Goal: Task Accomplishment & Management: Complete application form

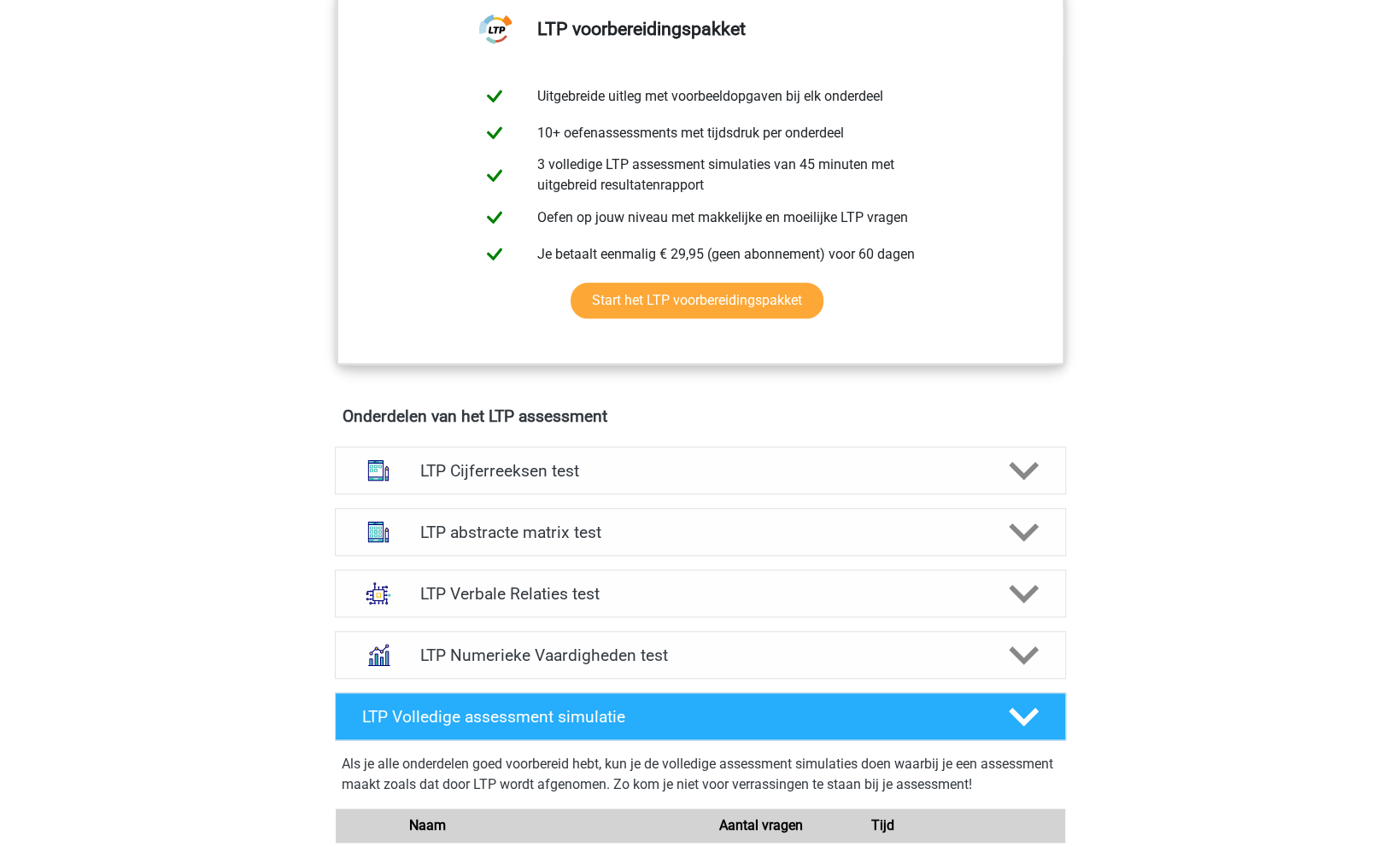
scroll to position [266, 0]
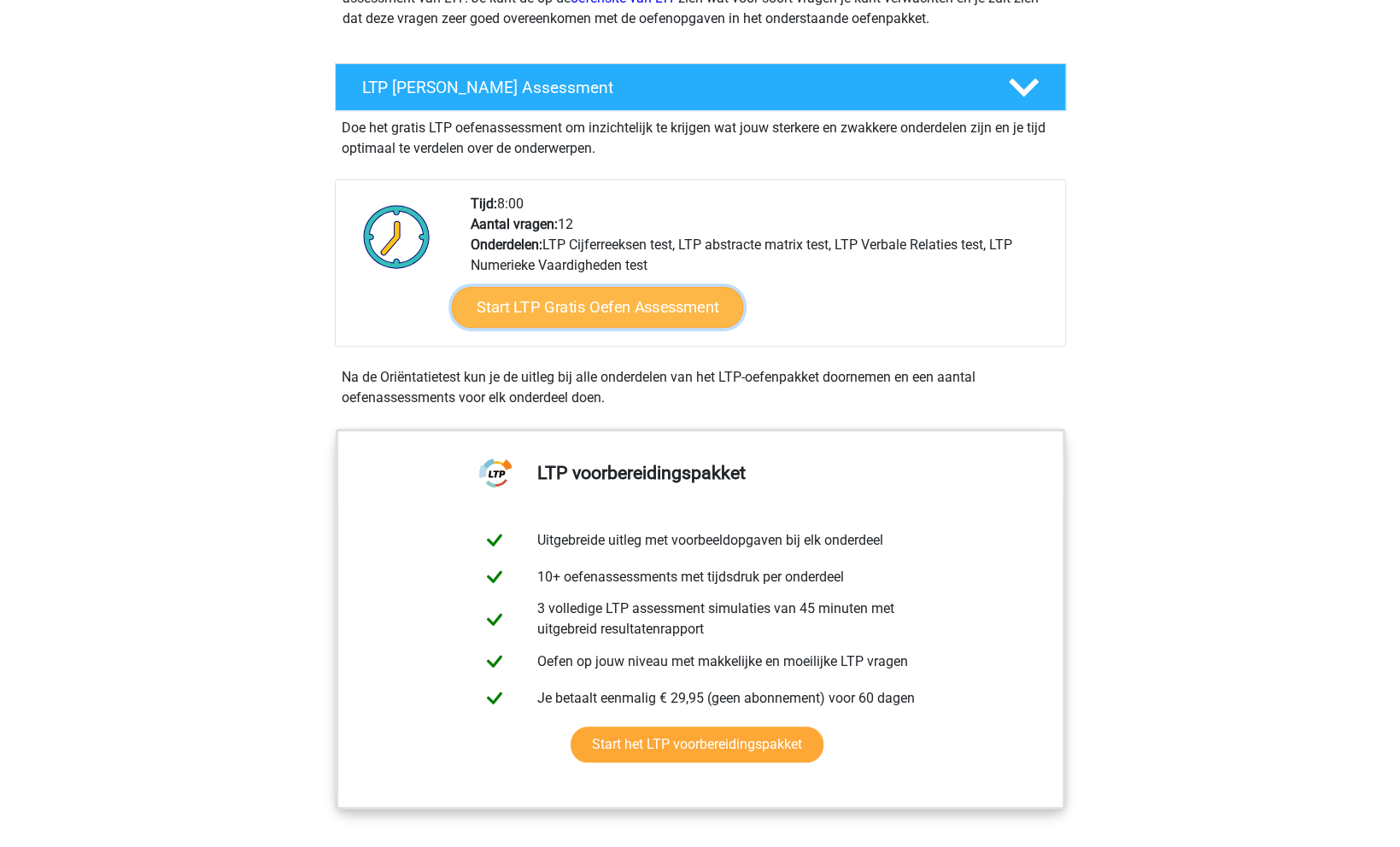
click at [588, 316] on link "Start LTP Gratis Oefen Assessment" at bounding box center [597, 307] width 292 height 41
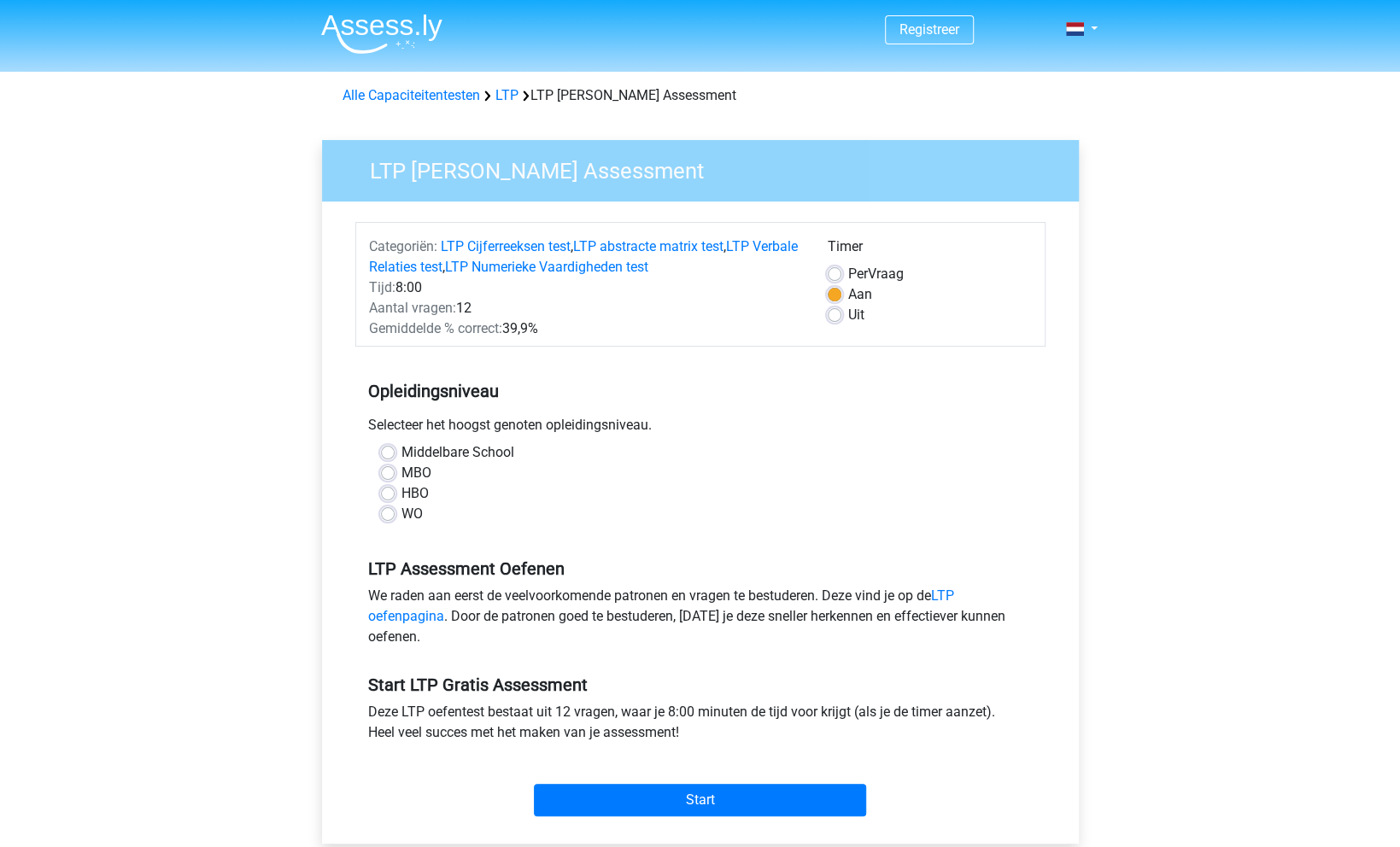
click at [401, 492] on label "HBO" at bounding box center [414, 493] width 27 height 21
click at [392, 492] on input "HBO" at bounding box center [388, 491] width 14 height 17
radio input "true"
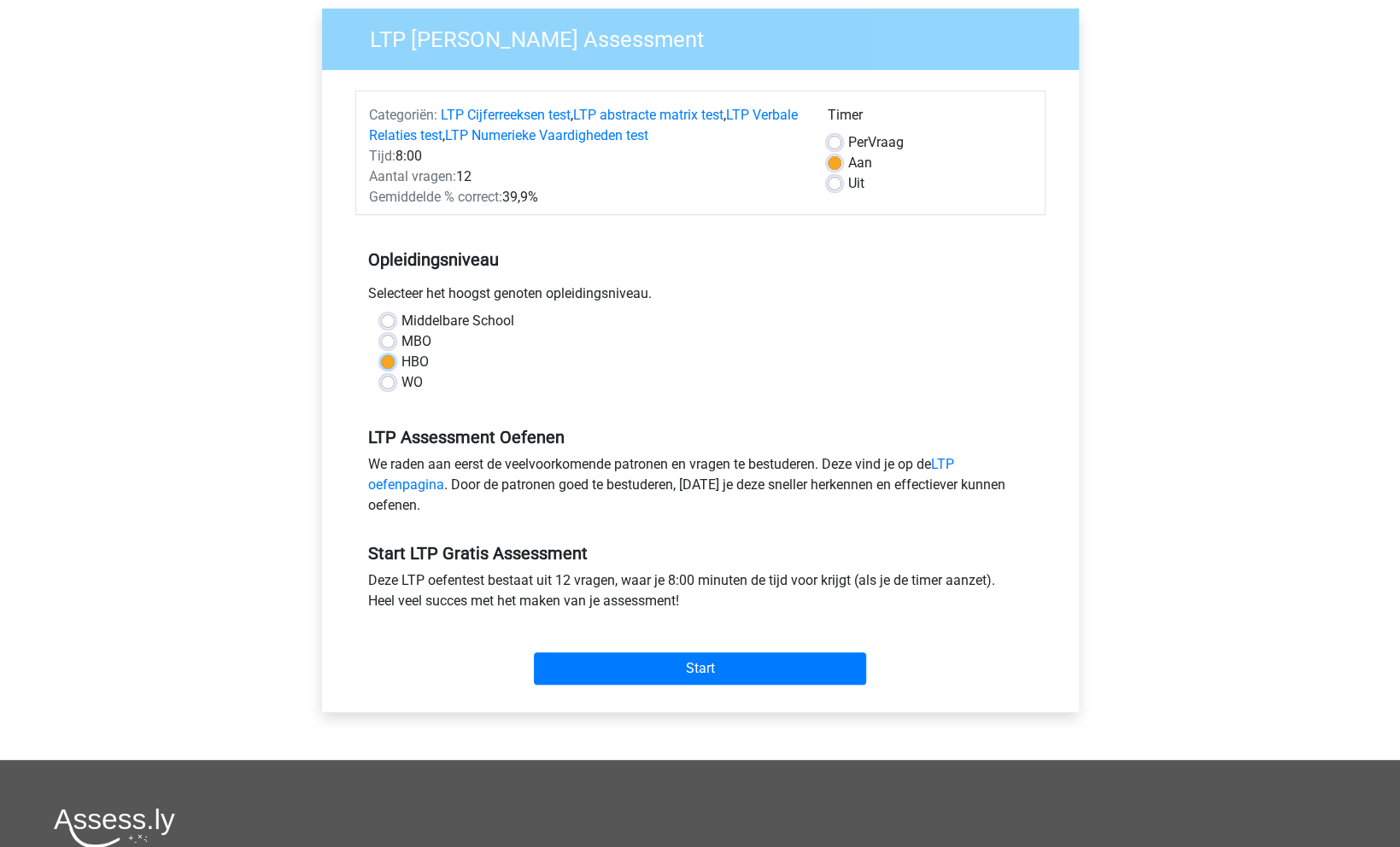
scroll to position [355, 0]
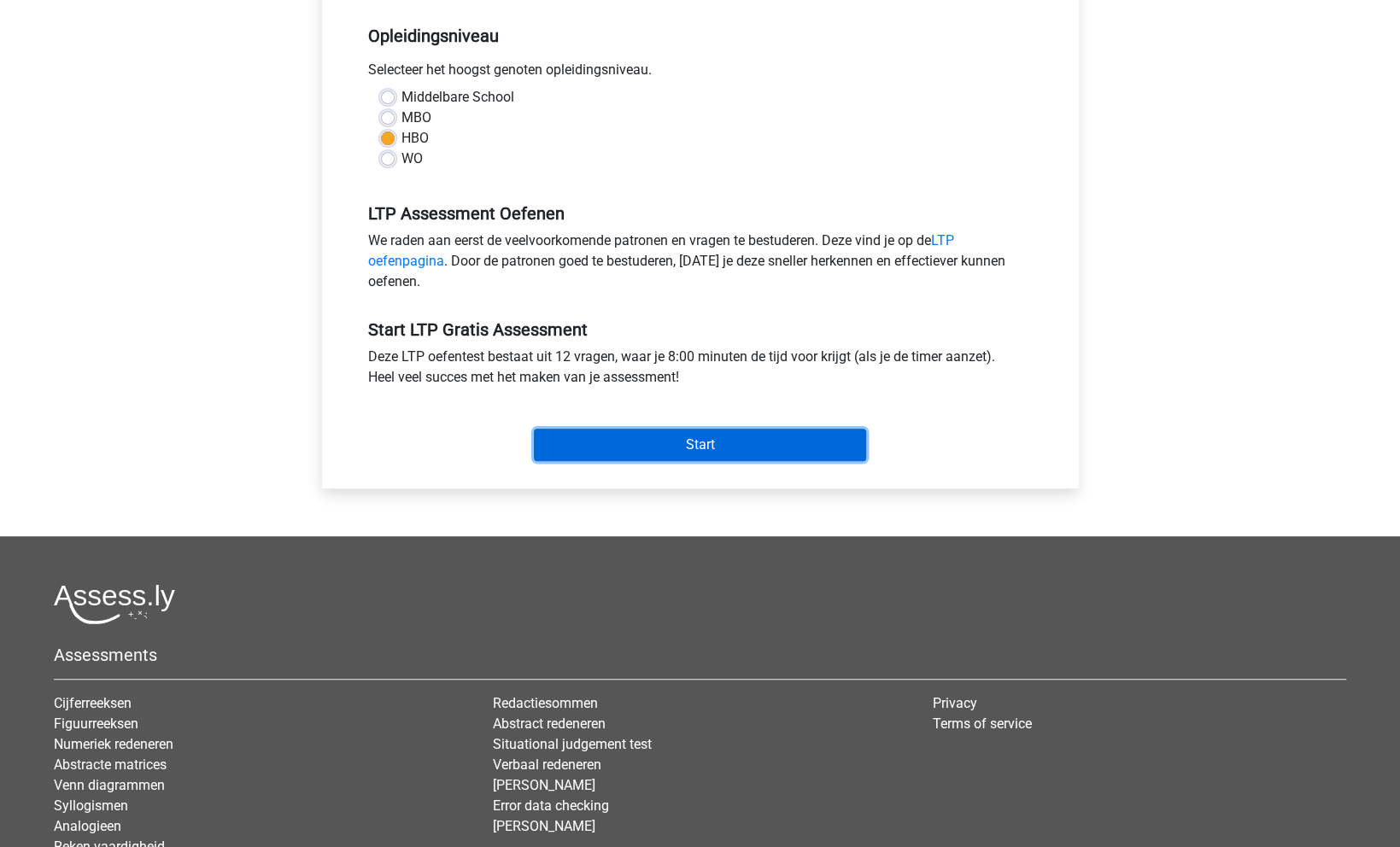
click at [706, 439] on input "Start" at bounding box center [700, 445] width 332 height 33
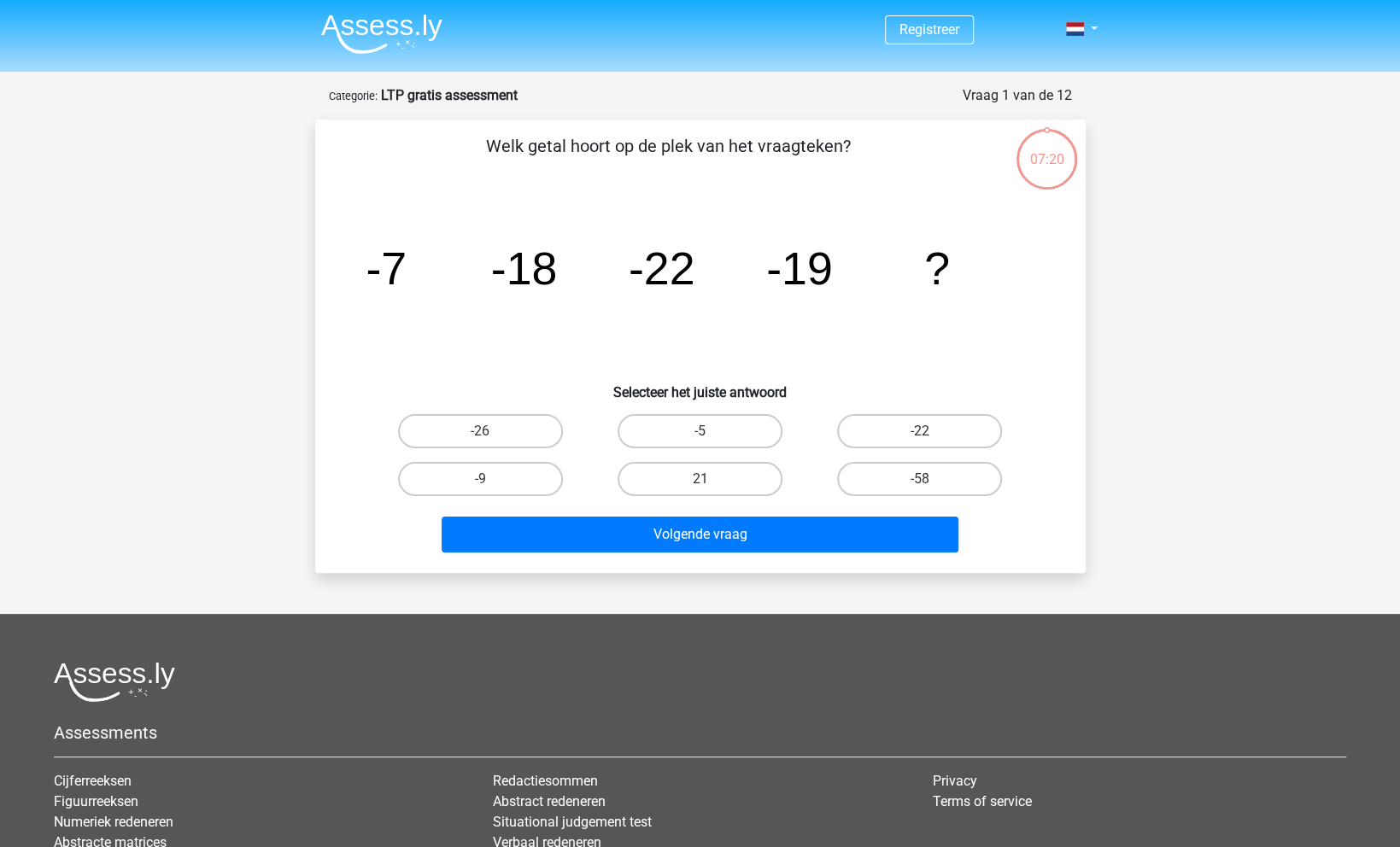
drag, startPoint x: 387, startPoint y: 239, endPoint x: 405, endPoint y: 262, distance: 29.2
click at [405, 262] on icon "image/svg+xml -7 -18 -22 -19 ?" at bounding box center [700, 284] width 689 height 173
click at [423, 251] on icon "image/svg+xml -7 -18 -22 -19 ?" at bounding box center [700, 284] width 689 height 173
drag, startPoint x: 640, startPoint y: 271, endPoint x: 690, endPoint y: 275, distance: 50.2
click at [690, 275] on tspan "-22" at bounding box center [661, 267] width 67 height 51
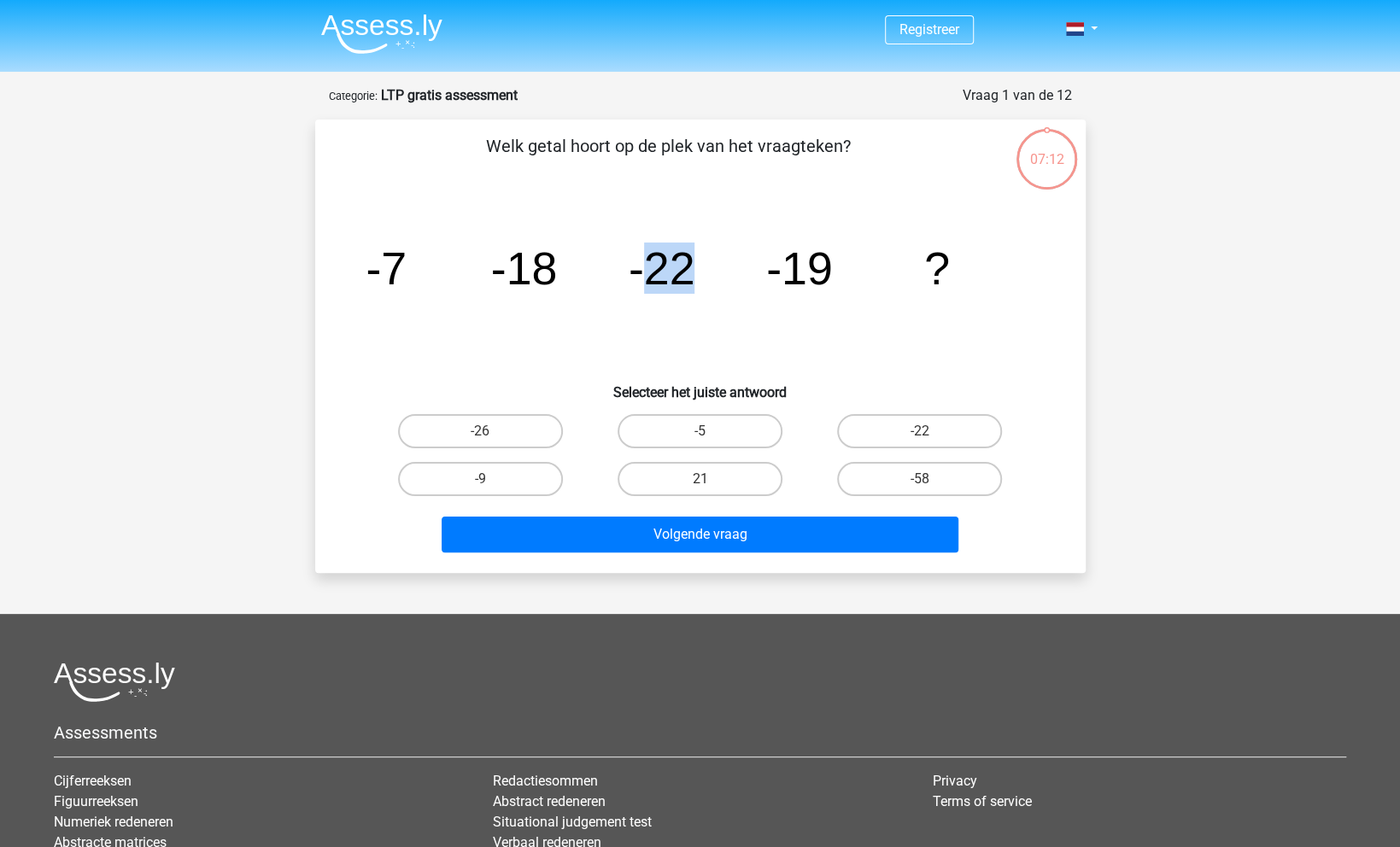
click at [691, 274] on tspan "-22" at bounding box center [661, 267] width 67 height 51
click at [498, 422] on label "-26" at bounding box center [480, 431] width 165 height 34
click at [491, 431] on input "-26" at bounding box center [485, 436] width 11 height 11
radio input "true"
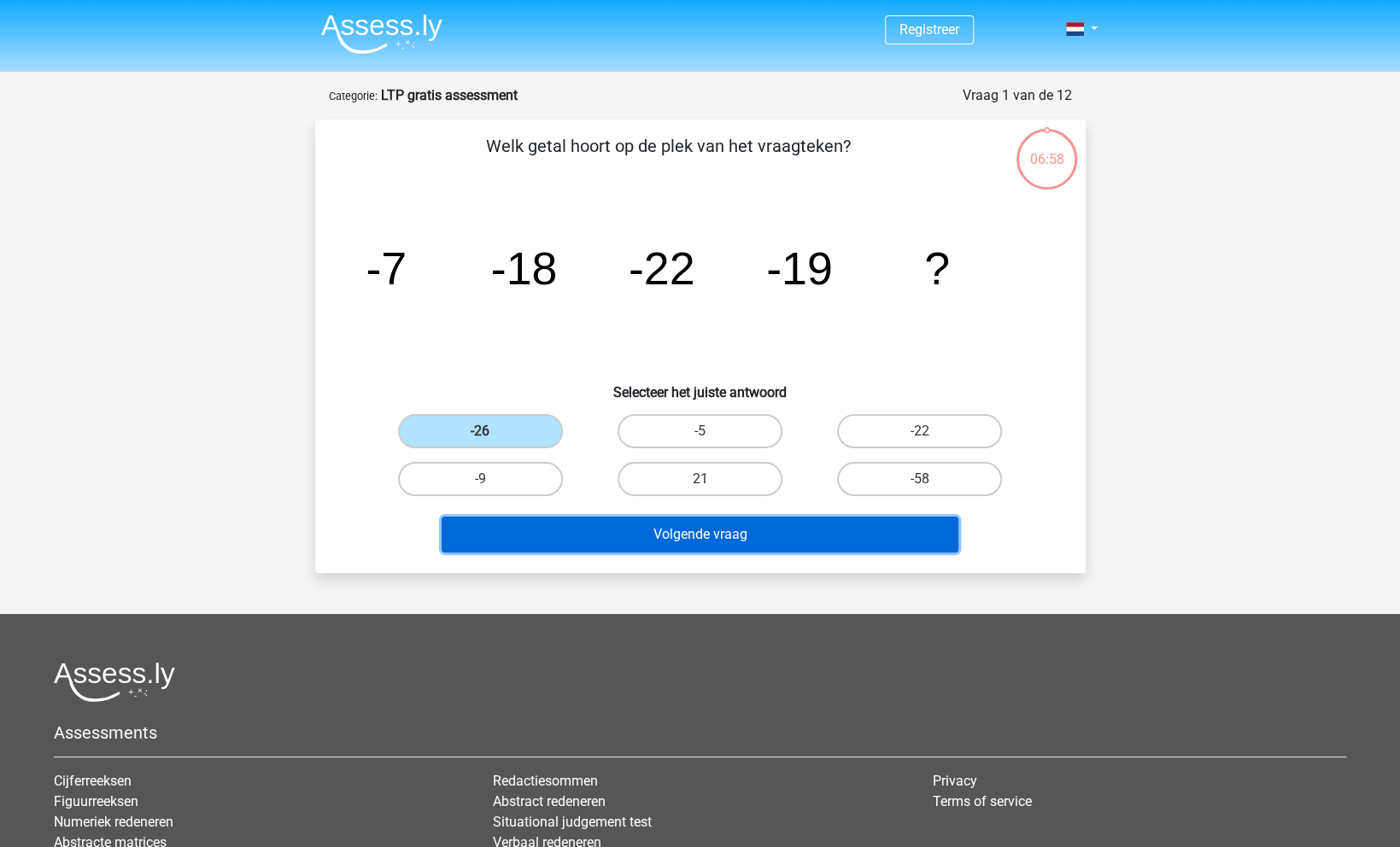
click at [702, 530] on button "Volgende vraag" at bounding box center [700, 535] width 517 height 36
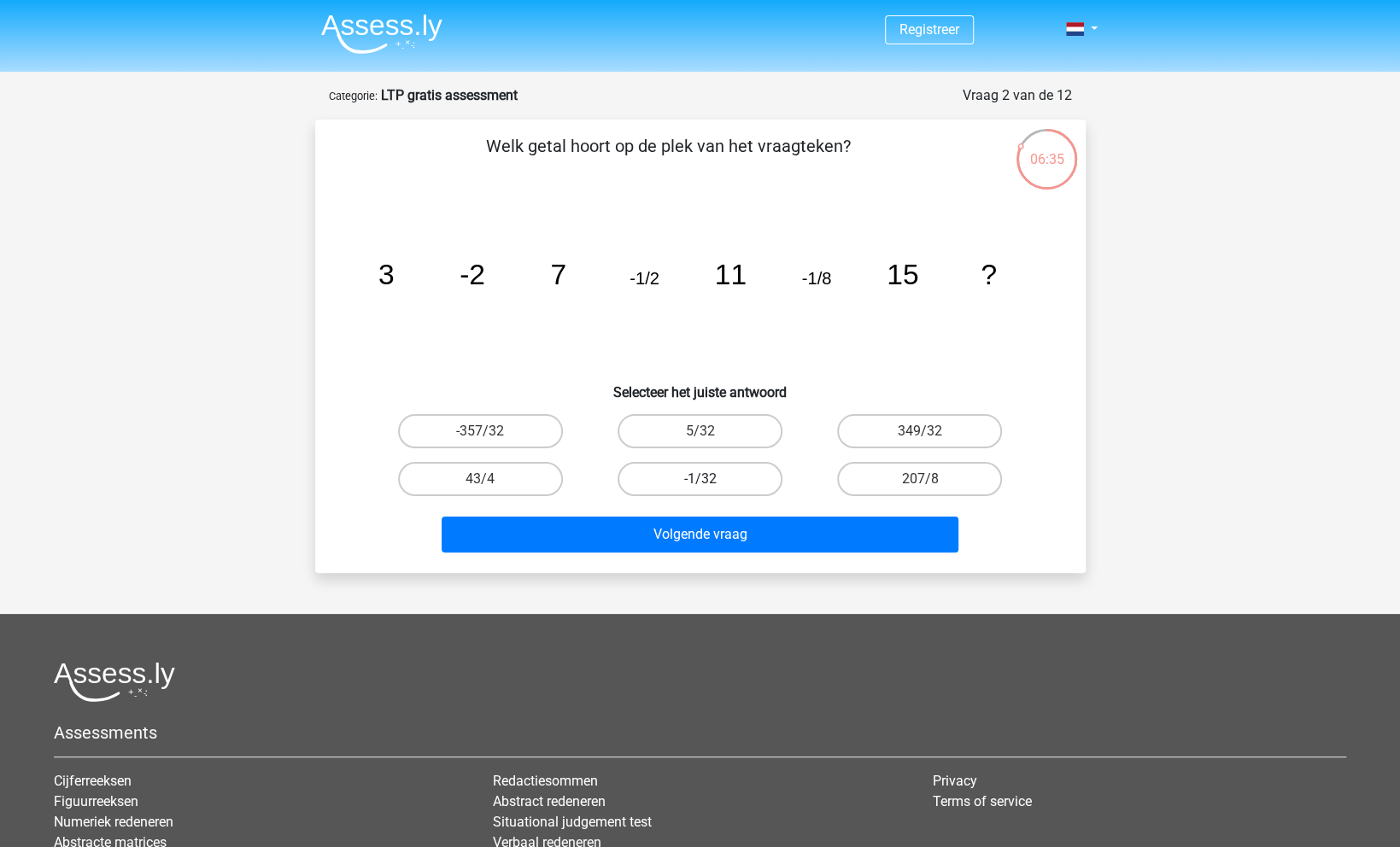
drag, startPoint x: 716, startPoint y: 472, endPoint x: 761, endPoint y: 513, distance: 60.9
click at [717, 472] on label "-1/32" at bounding box center [700, 479] width 165 height 34
click at [710, 479] on input "-1/32" at bounding box center [704, 484] width 11 height 11
radio input "true"
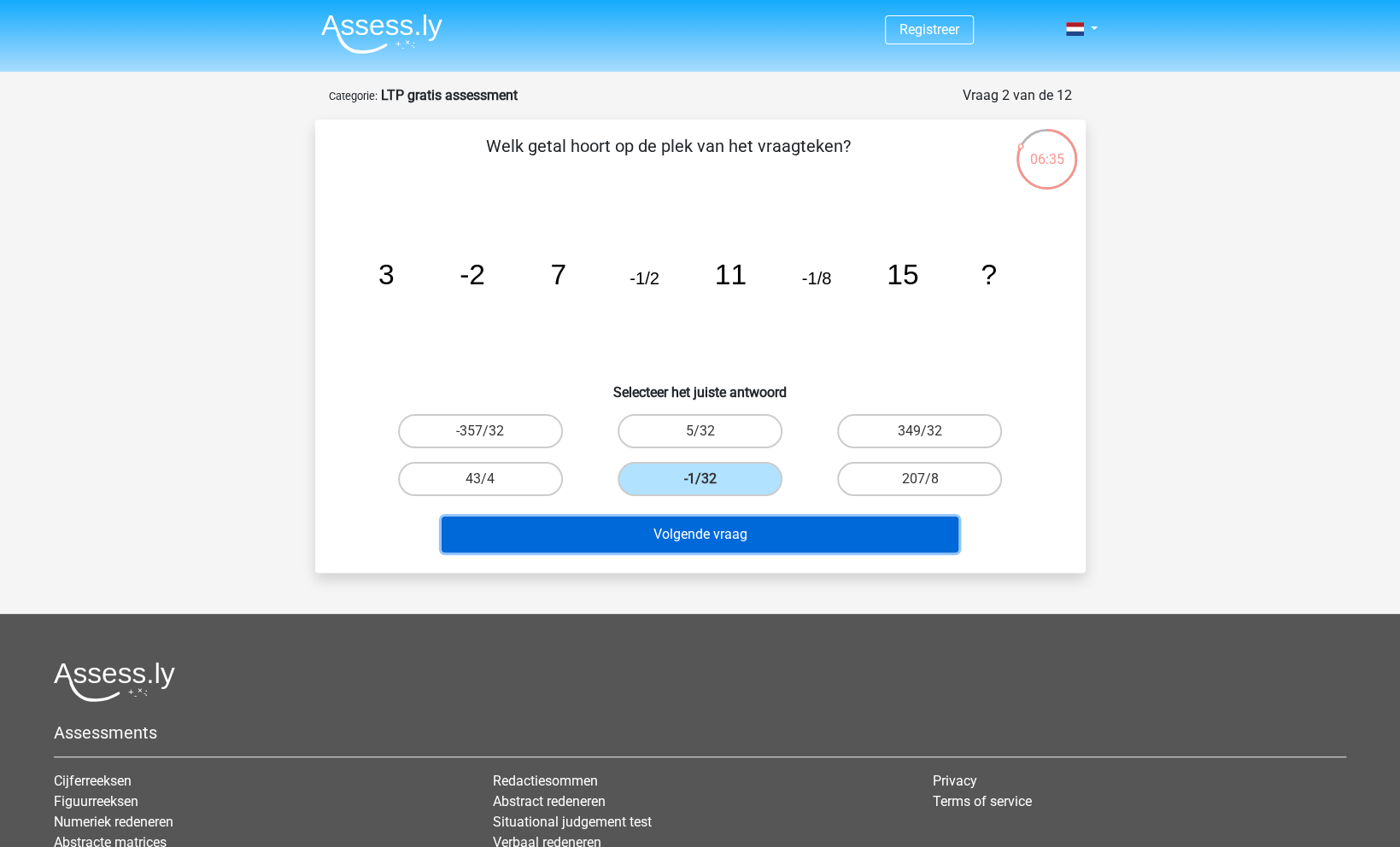
click at [767, 529] on button "Volgende vraag" at bounding box center [700, 535] width 517 height 36
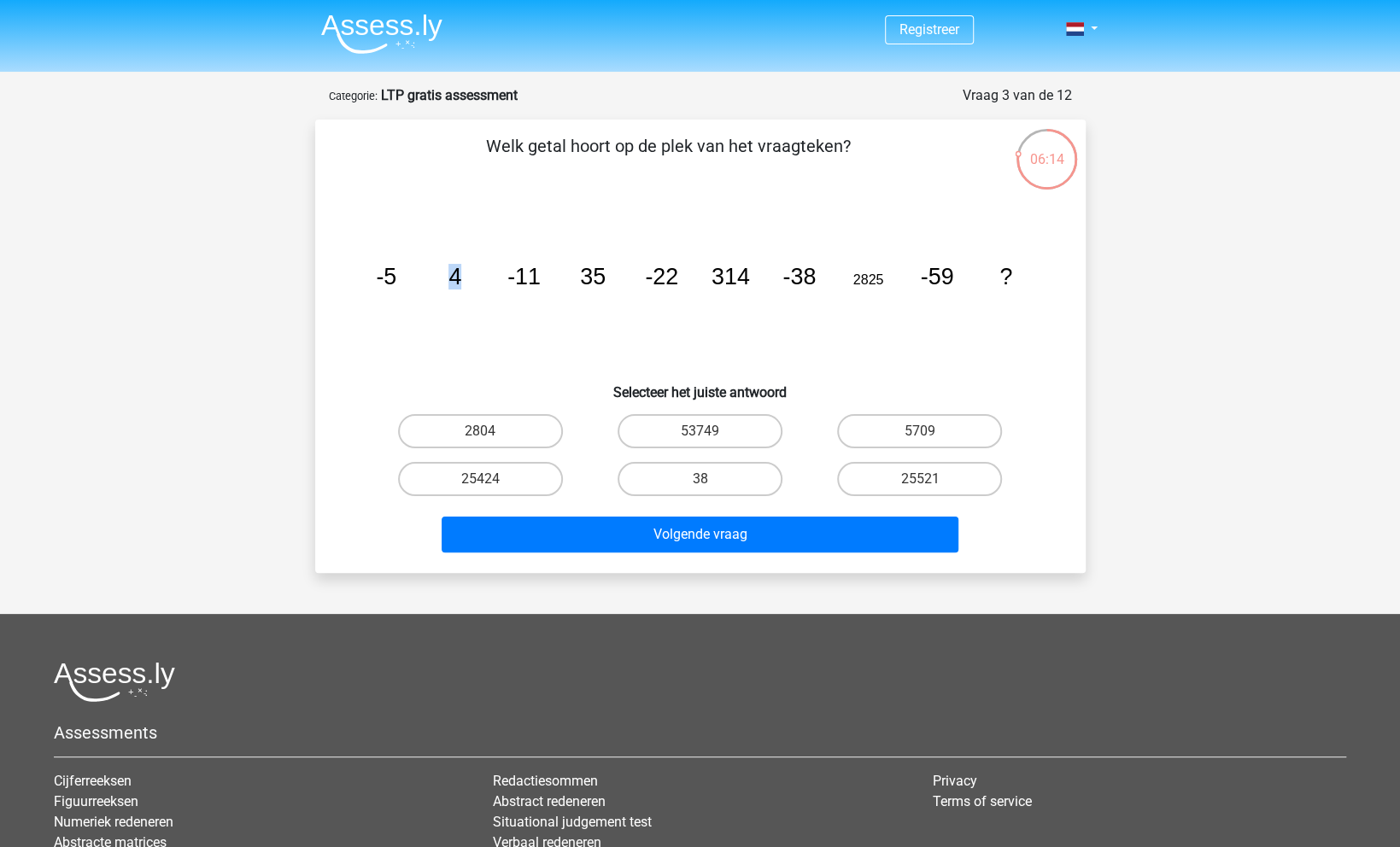
click at [458, 272] on tspan "4" at bounding box center [454, 276] width 13 height 26
drag, startPoint x: 580, startPoint y: 281, endPoint x: 499, endPoint y: 277, distance: 81.1
click at [589, 284] on tspan "35" at bounding box center [593, 276] width 26 height 26
click at [565, 344] on icon "image/svg+xml -5 4 -11 35 -22 314 -38 2825 -59 ?" at bounding box center [700, 284] width 689 height 173
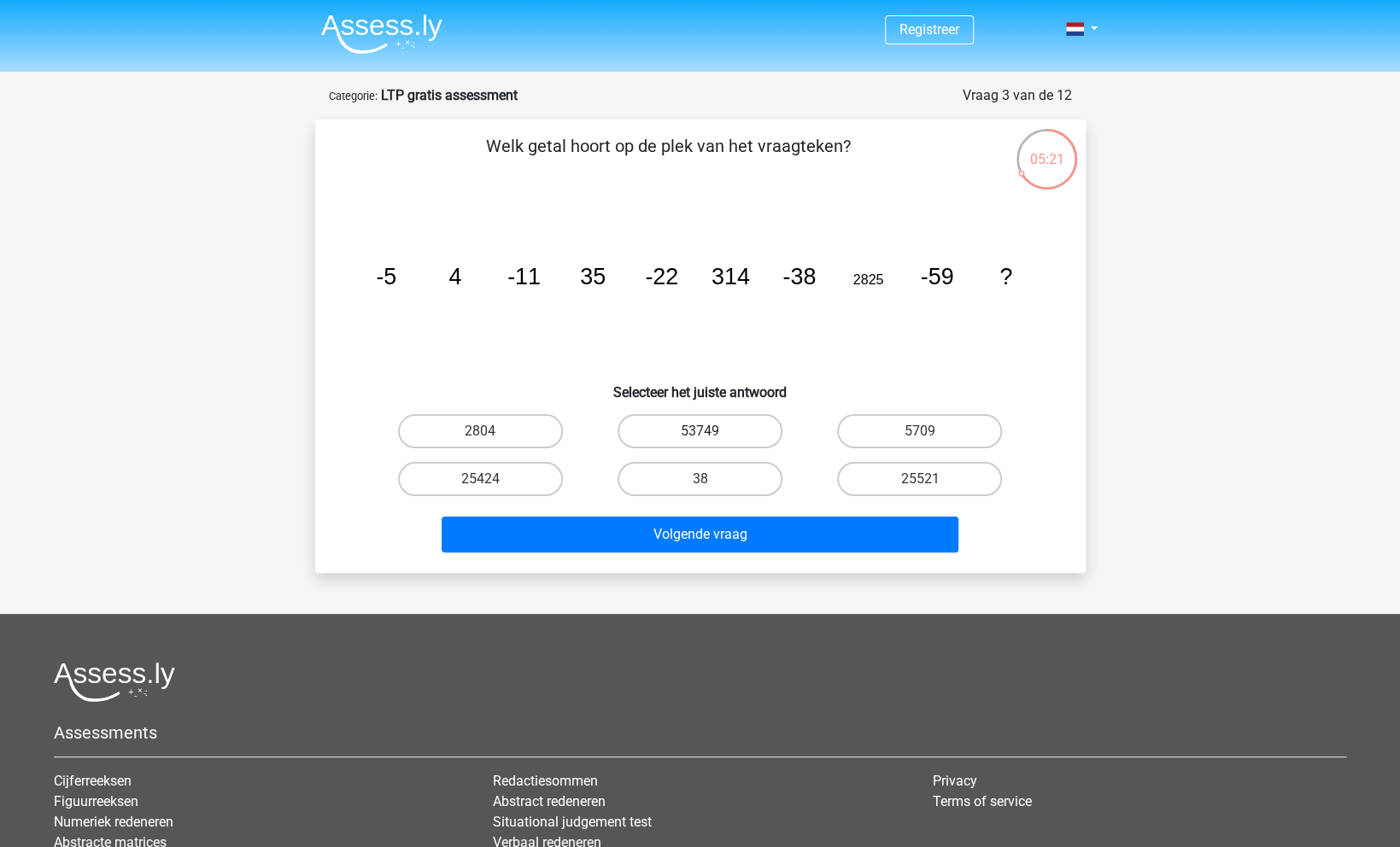
click at [726, 428] on label "53749" at bounding box center [700, 431] width 165 height 34
click at [710, 431] on input "53749" at bounding box center [704, 436] width 11 height 11
radio input "true"
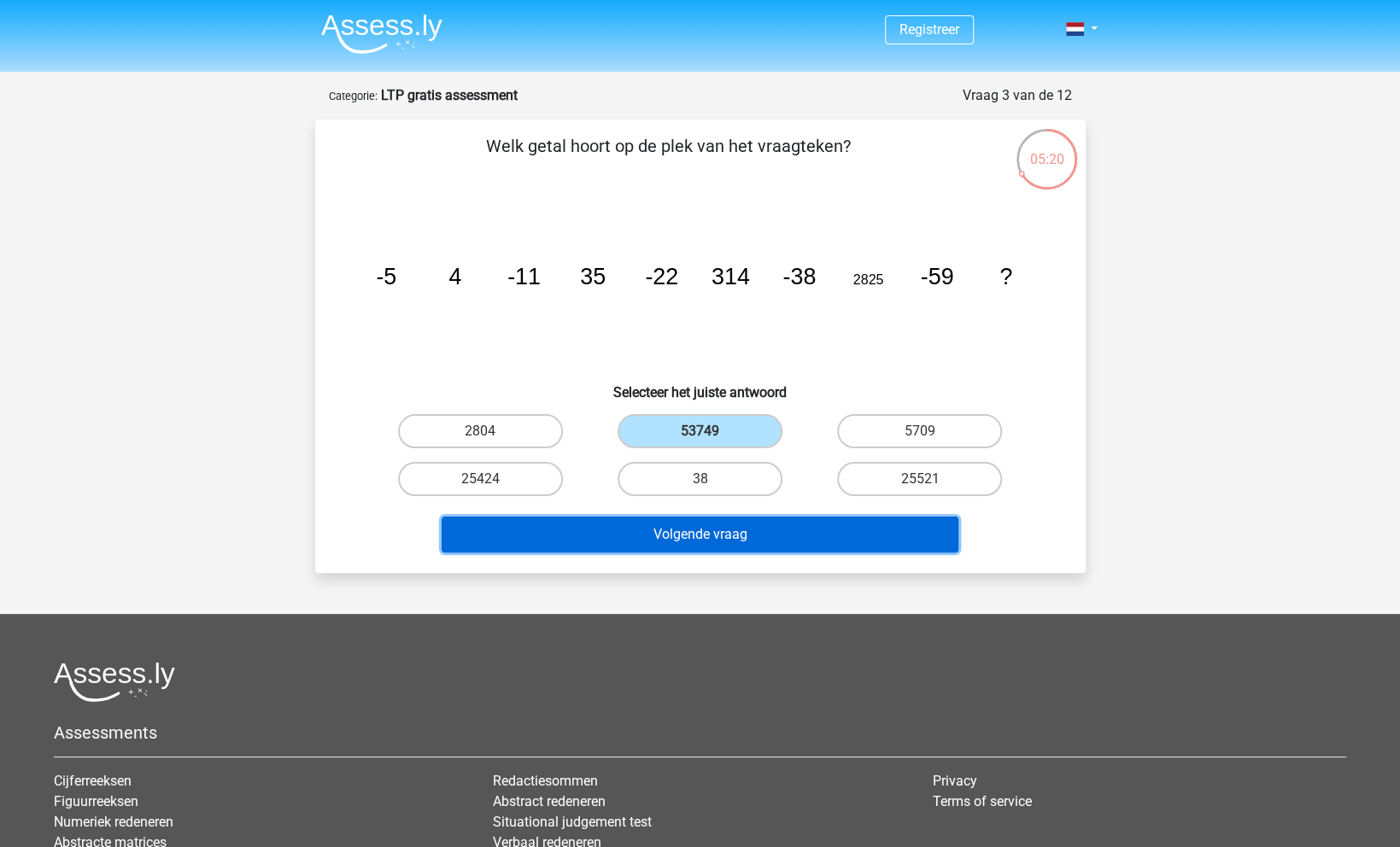
click at [796, 527] on button "Volgende vraag" at bounding box center [700, 535] width 517 height 36
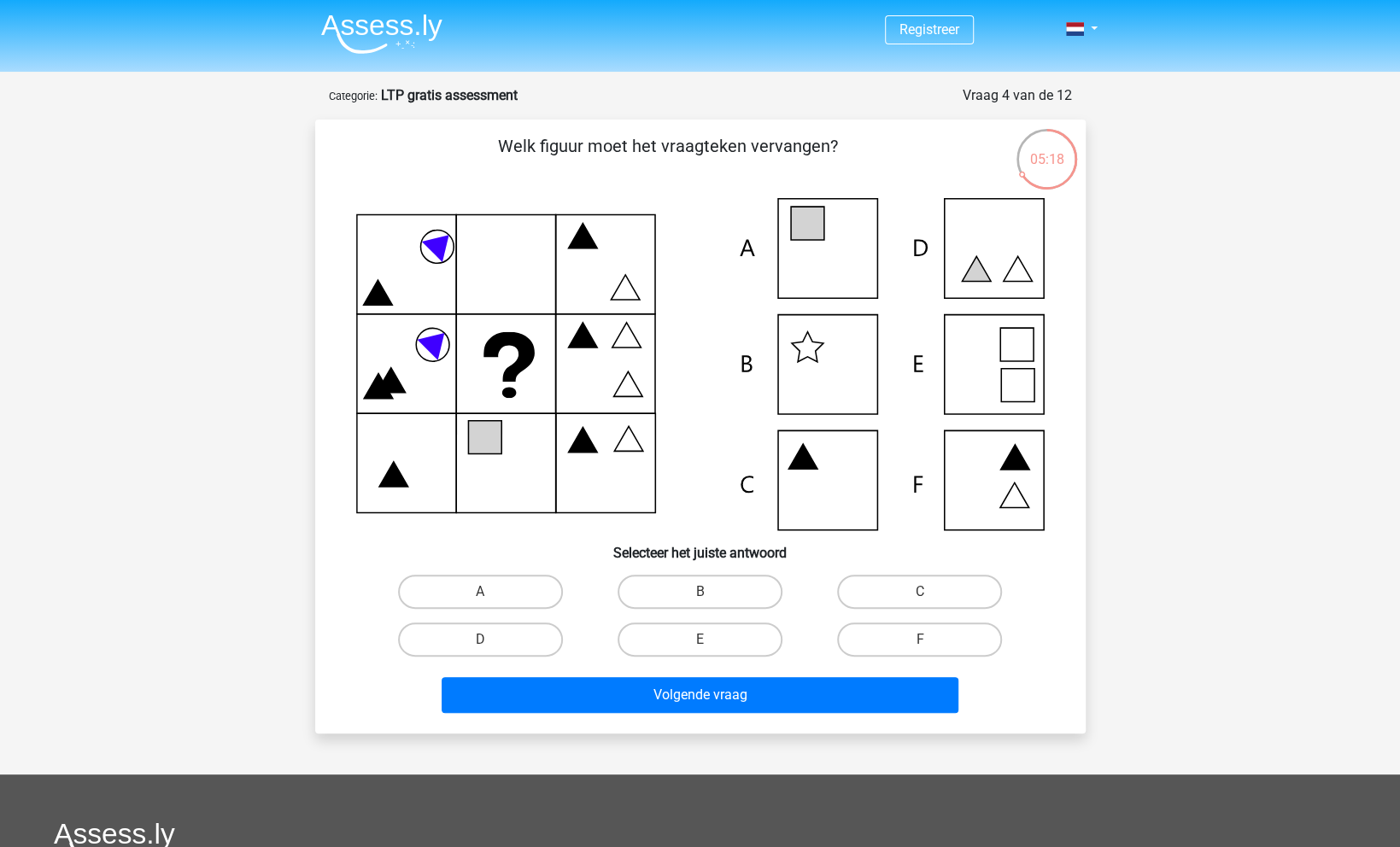
drag, startPoint x: 754, startPoint y: 594, endPoint x: 764, endPoint y: 665, distance: 71.7
click at [754, 593] on label "B" at bounding box center [700, 592] width 165 height 34
click at [721, 593] on label "B" at bounding box center [700, 592] width 165 height 34
click at [710, 593] on input "B" at bounding box center [704, 597] width 11 height 11
radio input "true"
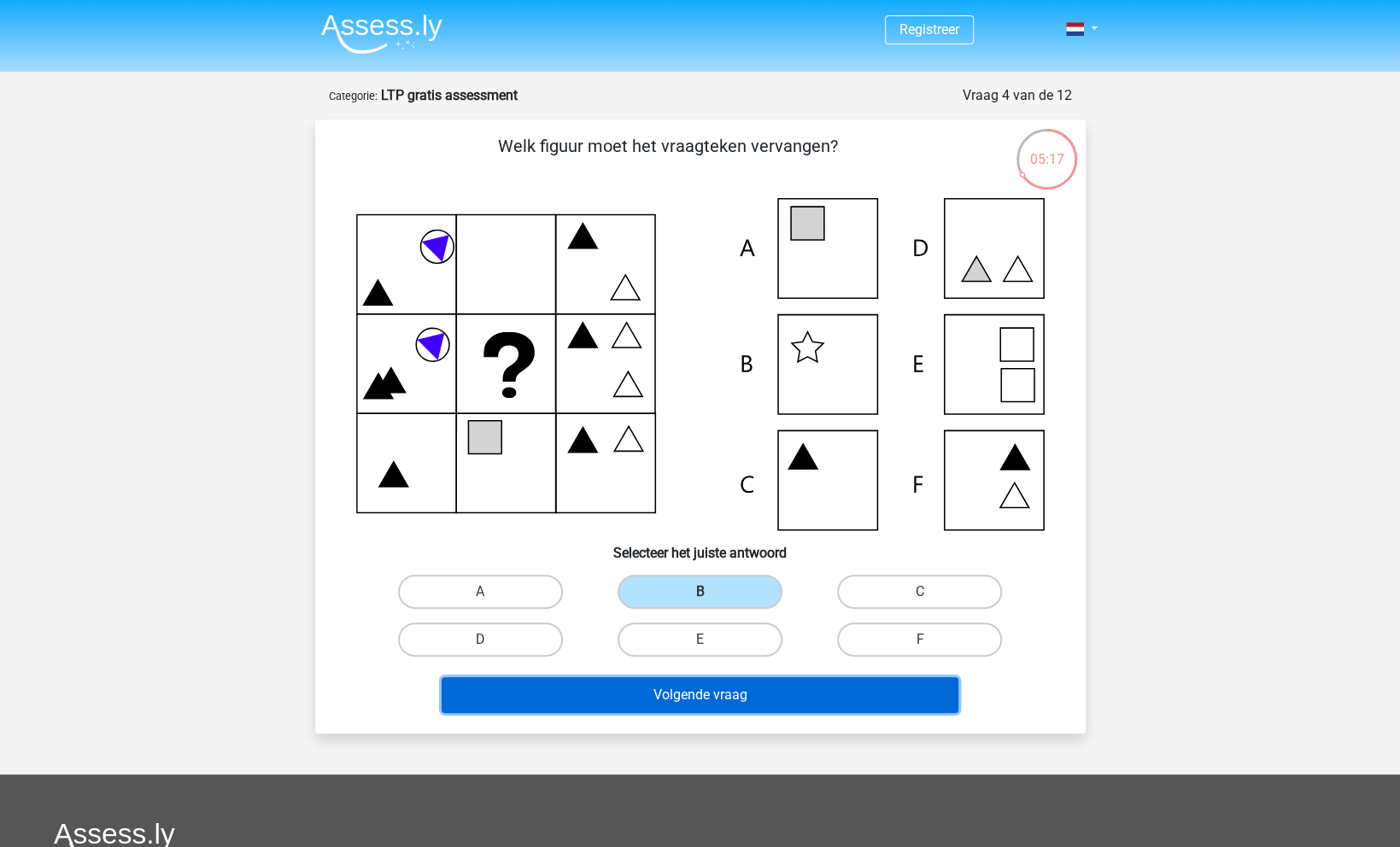
click at [762, 688] on button "Volgende vraag" at bounding box center [700, 695] width 517 height 36
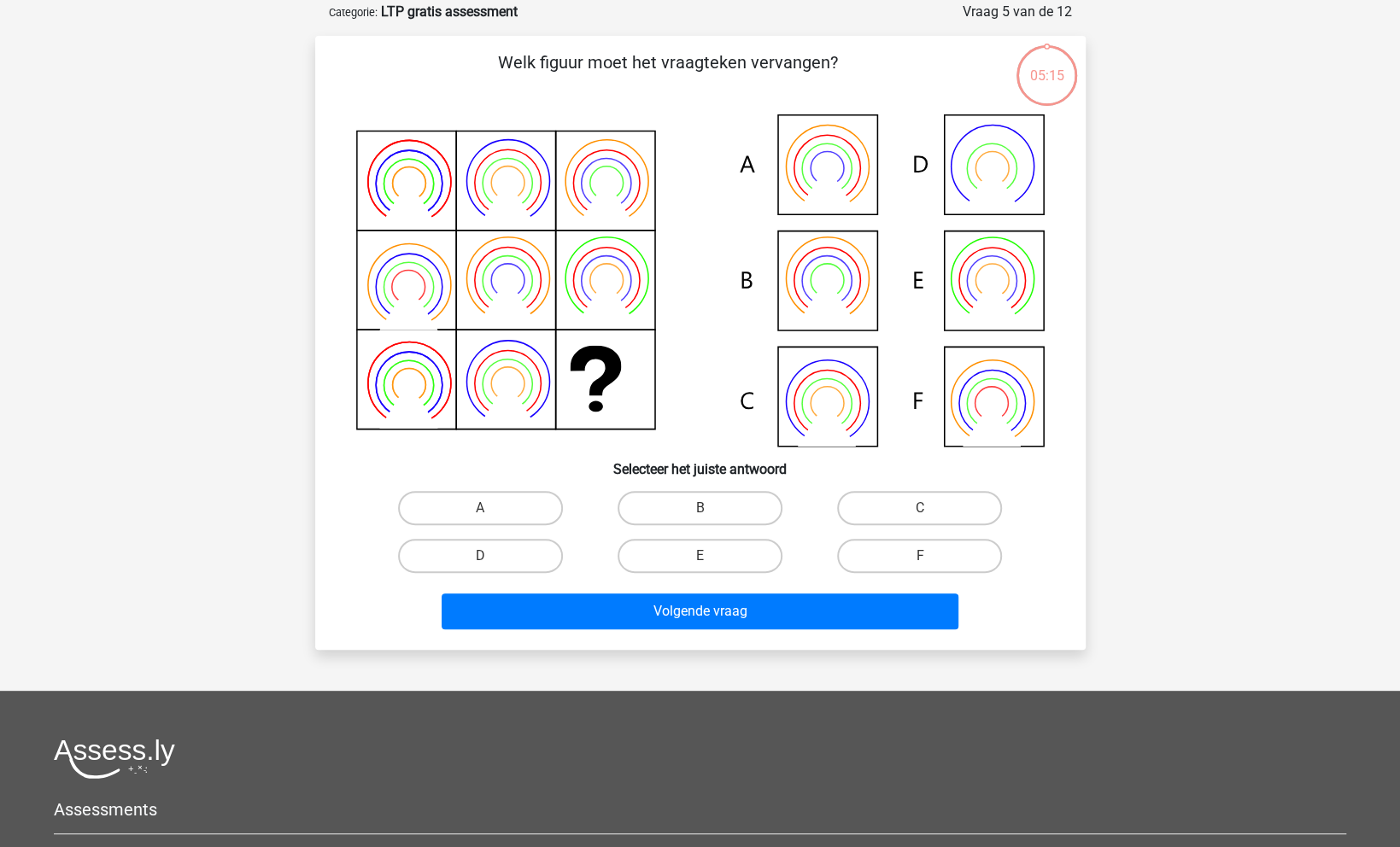
scroll to position [86, 0]
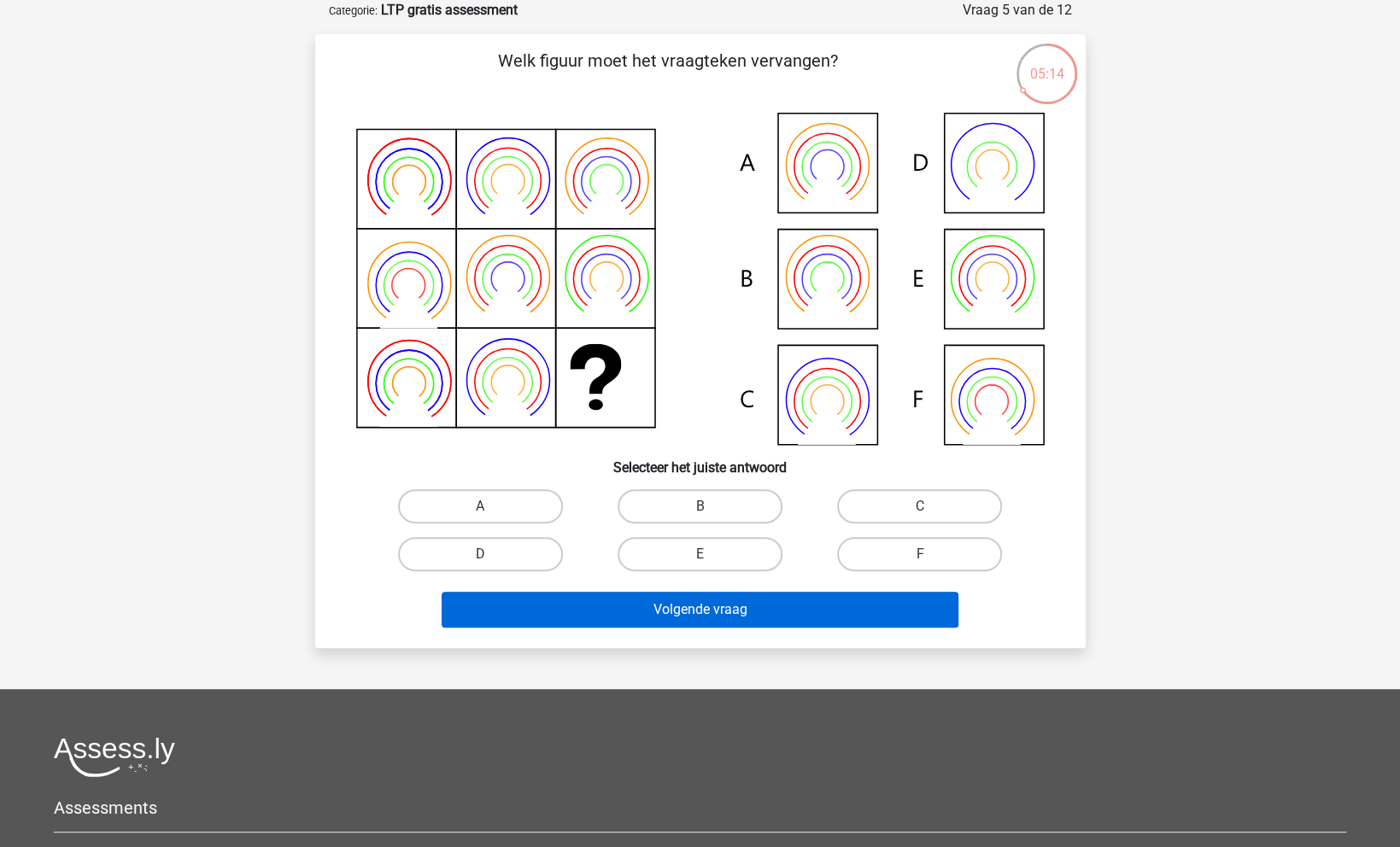
drag, startPoint x: 923, startPoint y: 510, endPoint x: 879, endPoint y: 593, distance: 93.9
click at [923, 509] on input "C" at bounding box center [925, 511] width 11 height 11
radio input "true"
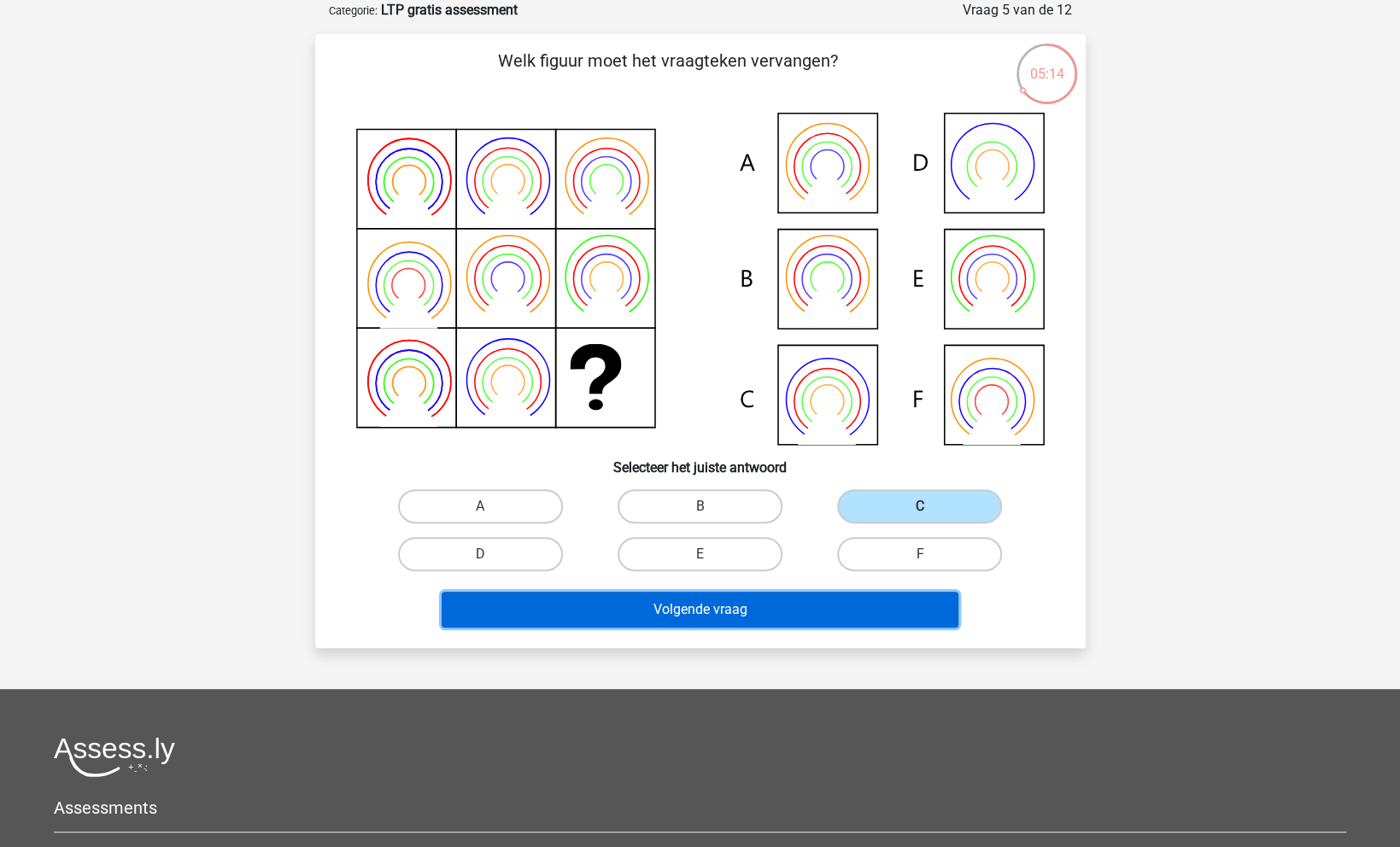
click at [846, 603] on button "Volgende vraag" at bounding box center [700, 610] width 517 height 36
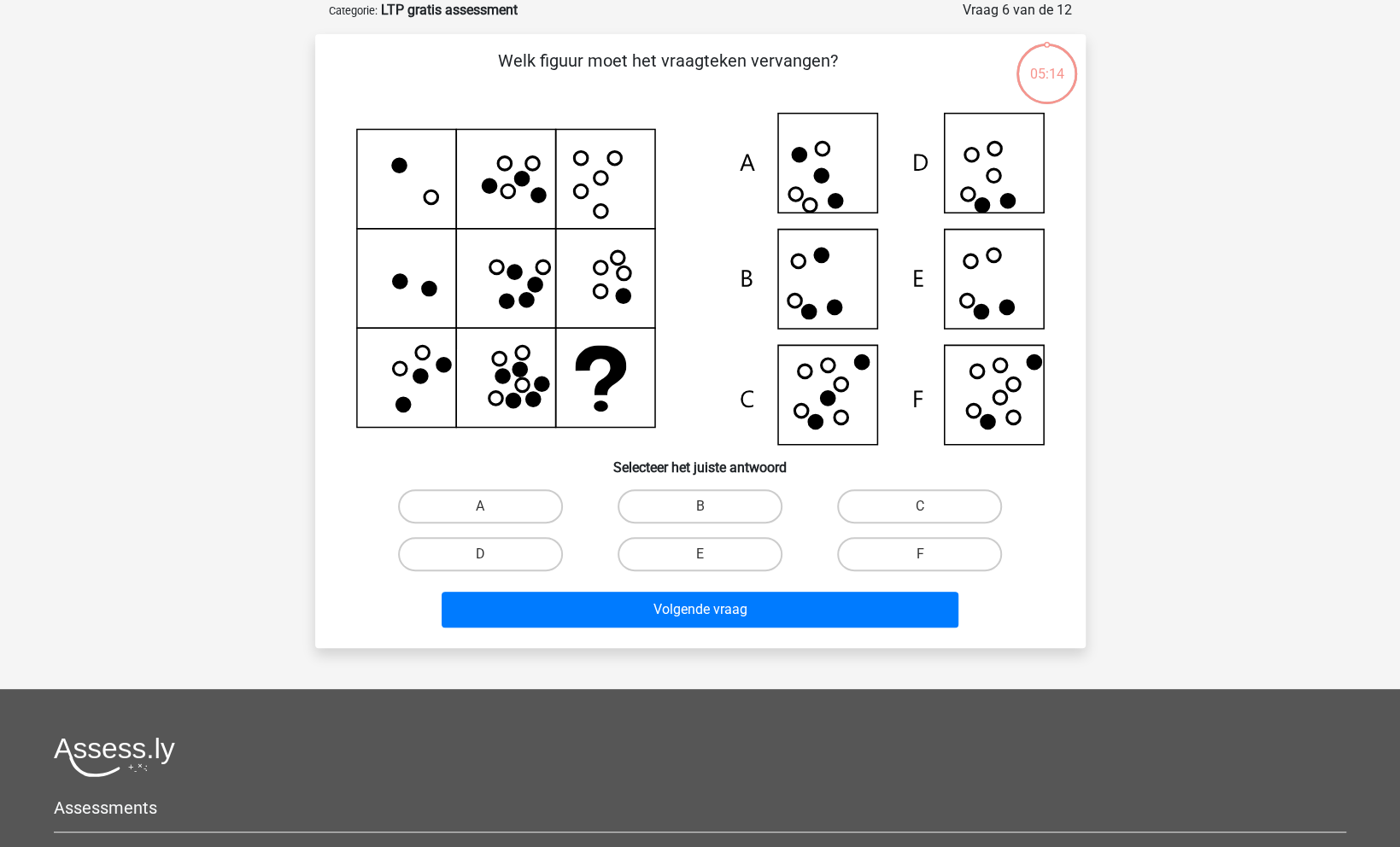
click at [821, 341] on icon at bounding box center [700, 278] width 689 height 332
click at [710, 533] on div "E" at bounding box center [700, 554] width 220 height 48
drag, startPoint x: 536, startPoint y: 565, endPoint x: 594, endPoint y: 577, distance: 59.2
click at [539, 564] on label "D" at bounding box center [480, 554] width 165 height 34
click at [528, 557] on label "D" at bounding box center [480, 554] width 165 height 34
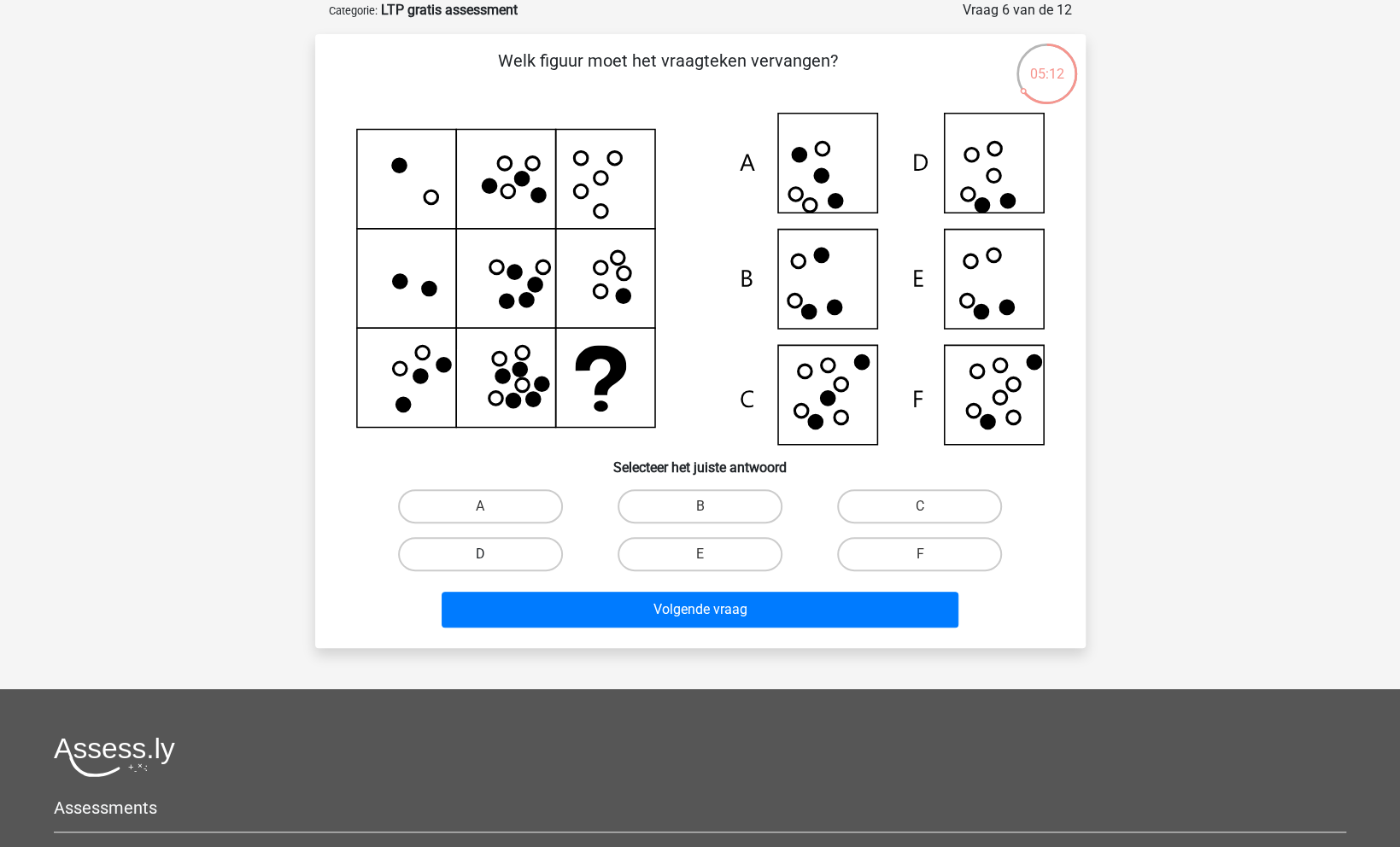
click at [491, 557] on input "D" at bounding box center [485, 559] width 11 height 11
radio input "true"
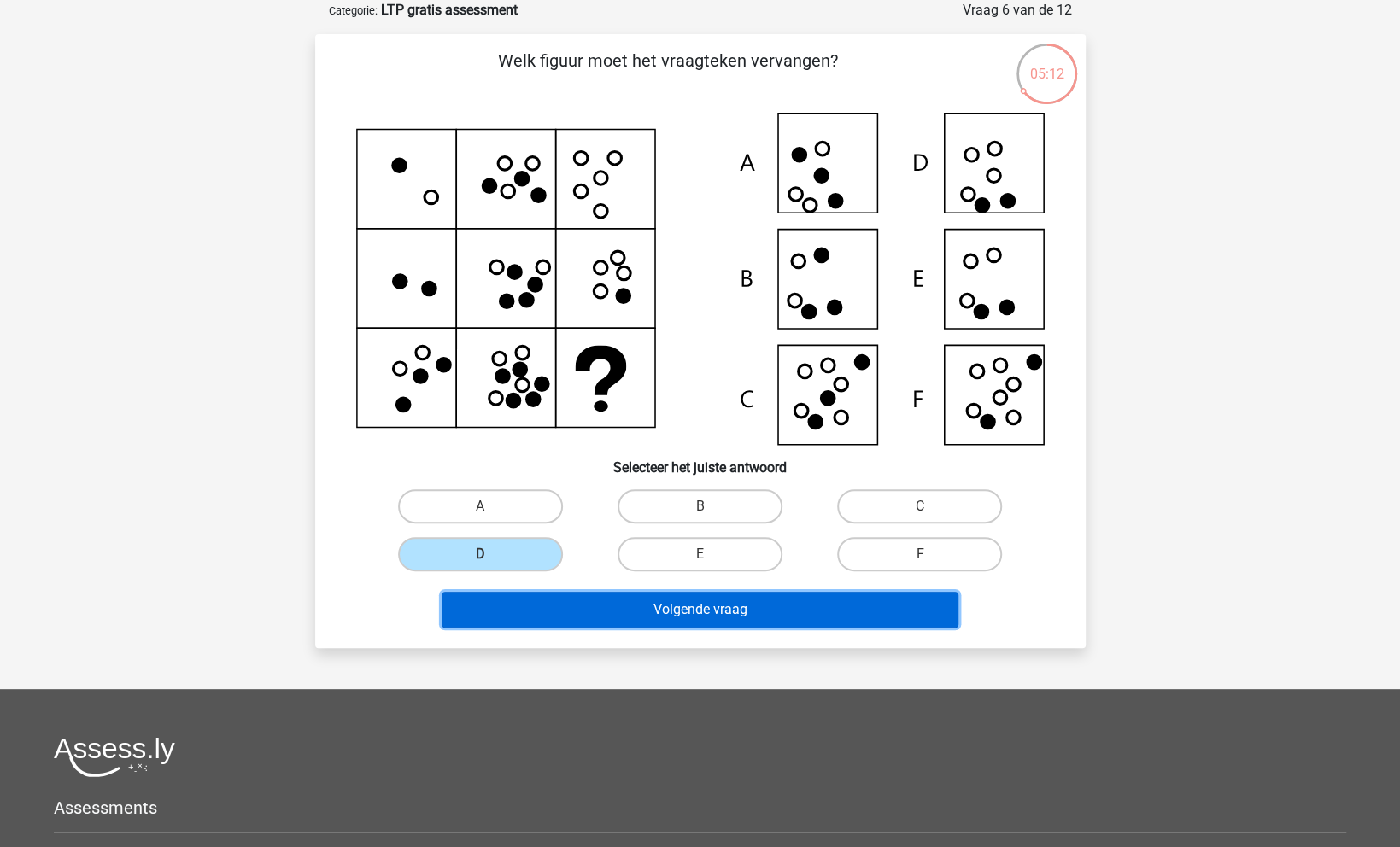
click at [621, 603] on button "Volgende vraag" at bounding box center [700, 610] width 517 height 36
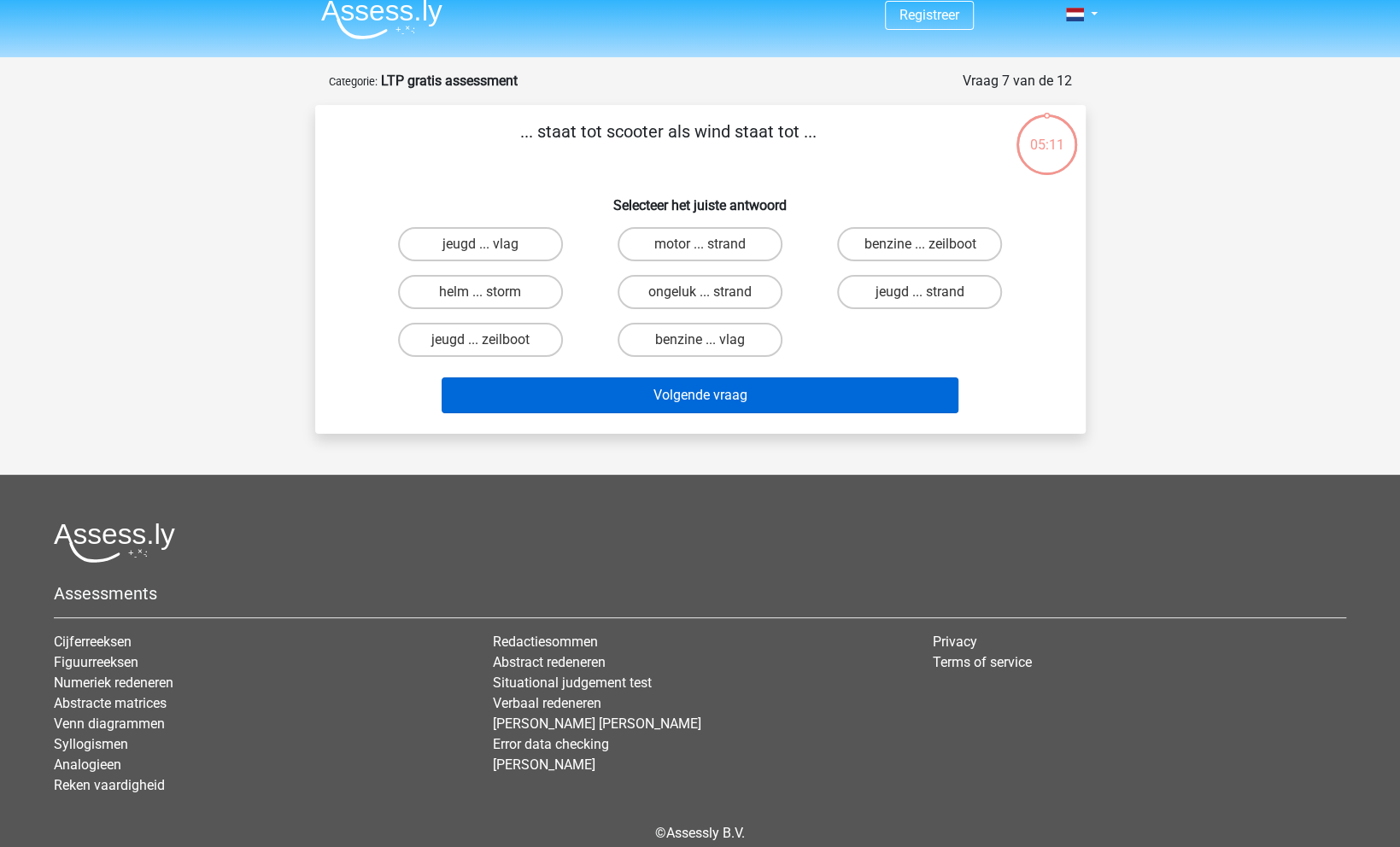
scroll to position [0, 0]
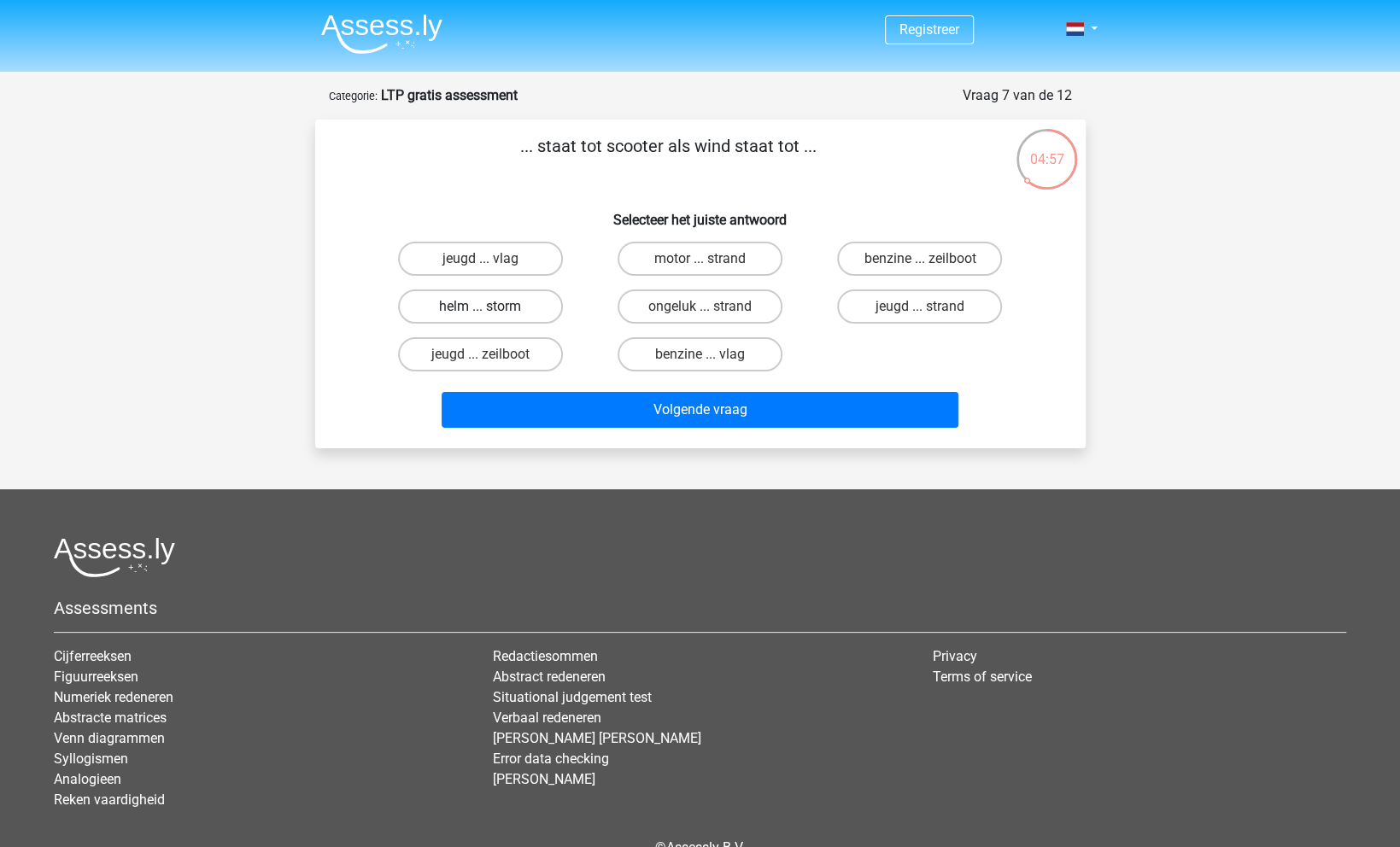
click at [525, 309] on label "helm ... storm" at bounding box center [480, 306] width 165 height 34
click at [491, 309] on input "helm ... storm" at bounding box center [485, 311] width 11 height 11
radio input "true"
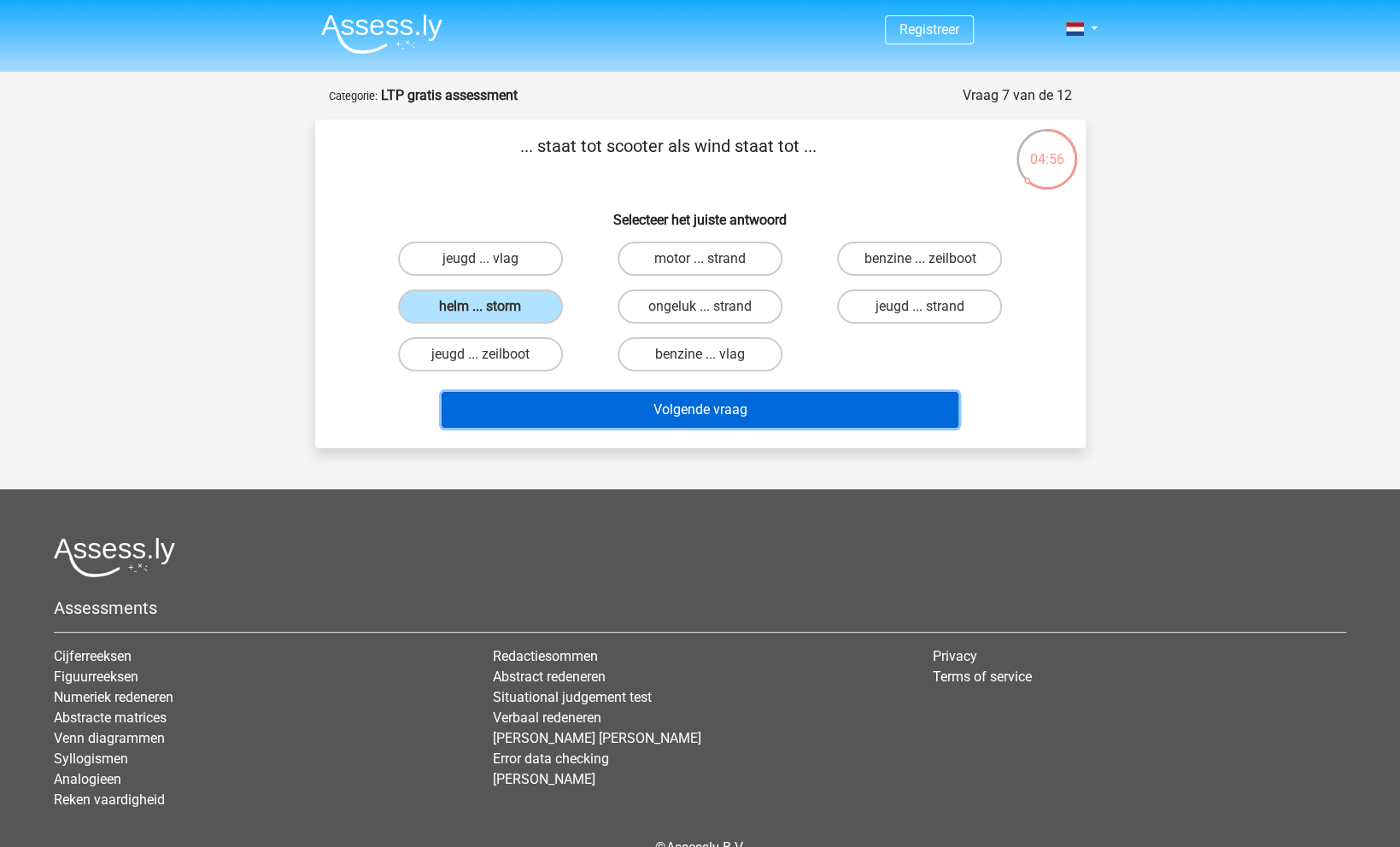
click at [761, 411] on button "Volgende vraag" at bounding box center [700, 410] width 517 height 36
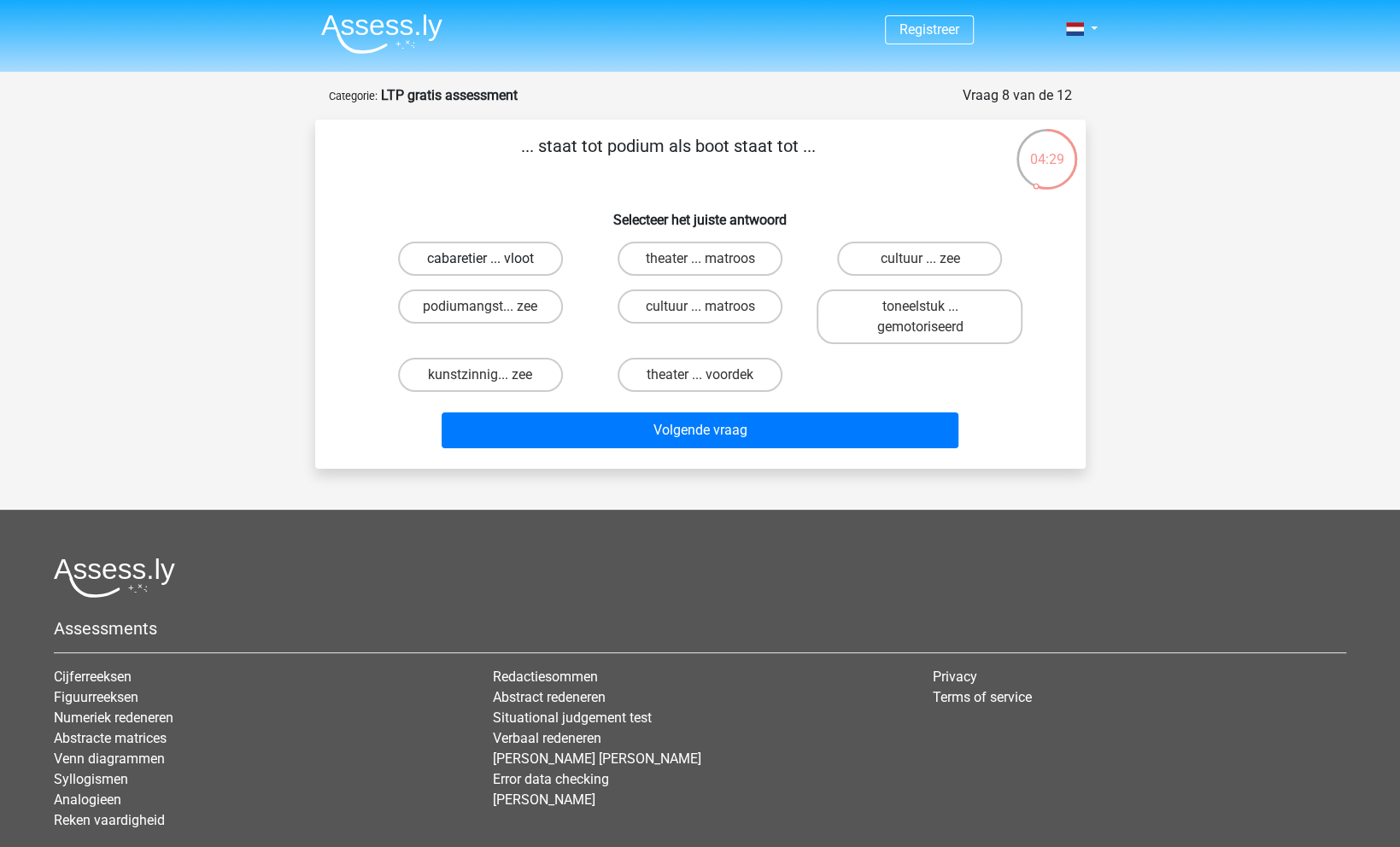
click at [532, 267] on label "cabaretier ... vloot" at bounding box center [480, 258] width 165 height 34
click at [491, 267] on input "cabaretier ... vloot" at bounding box center [485, 263] width 11 height 11
radio input "true"
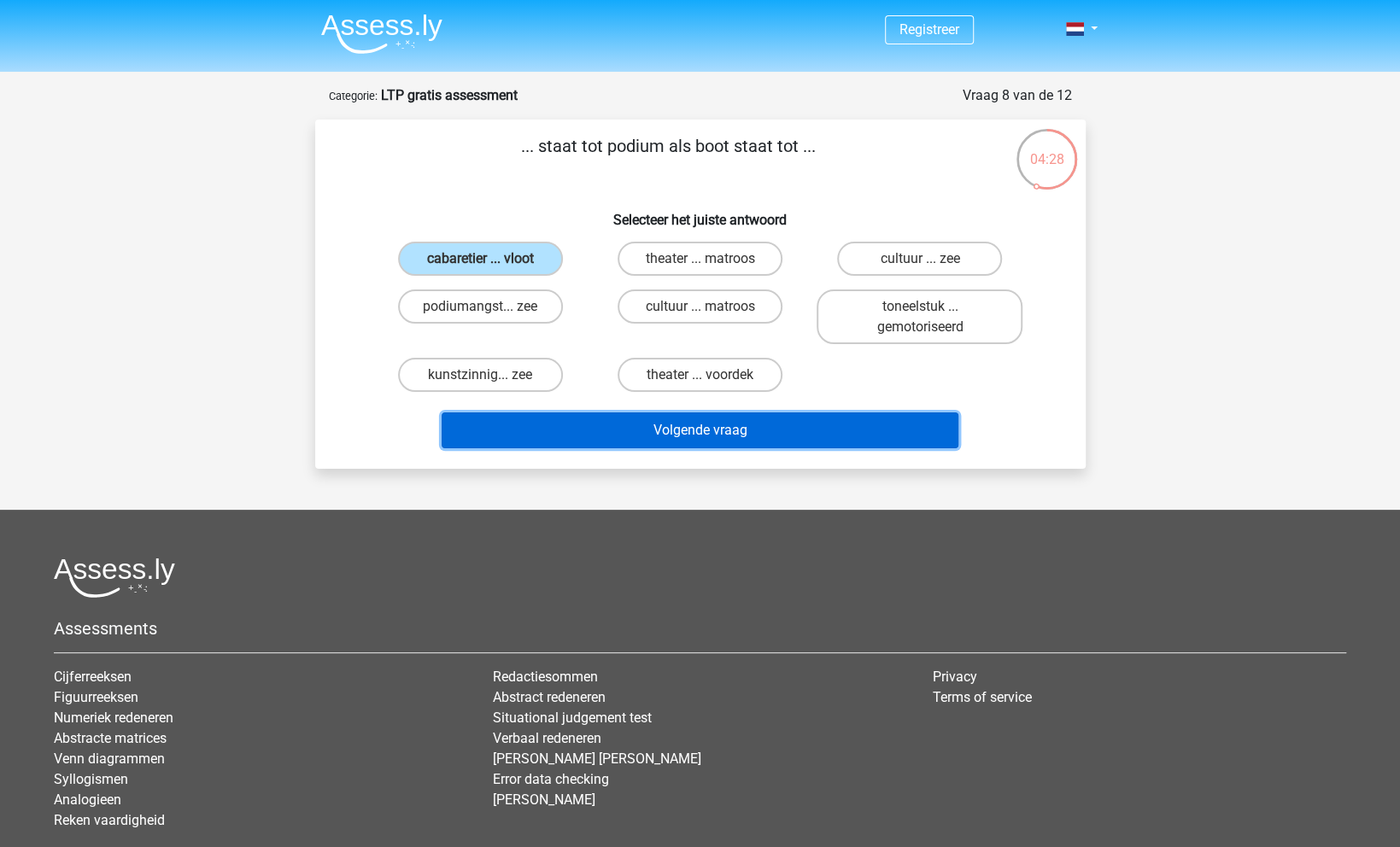
click at [700, 431] on button "Volgende vraag" at bounding box center [700, 430] width 517 height 36
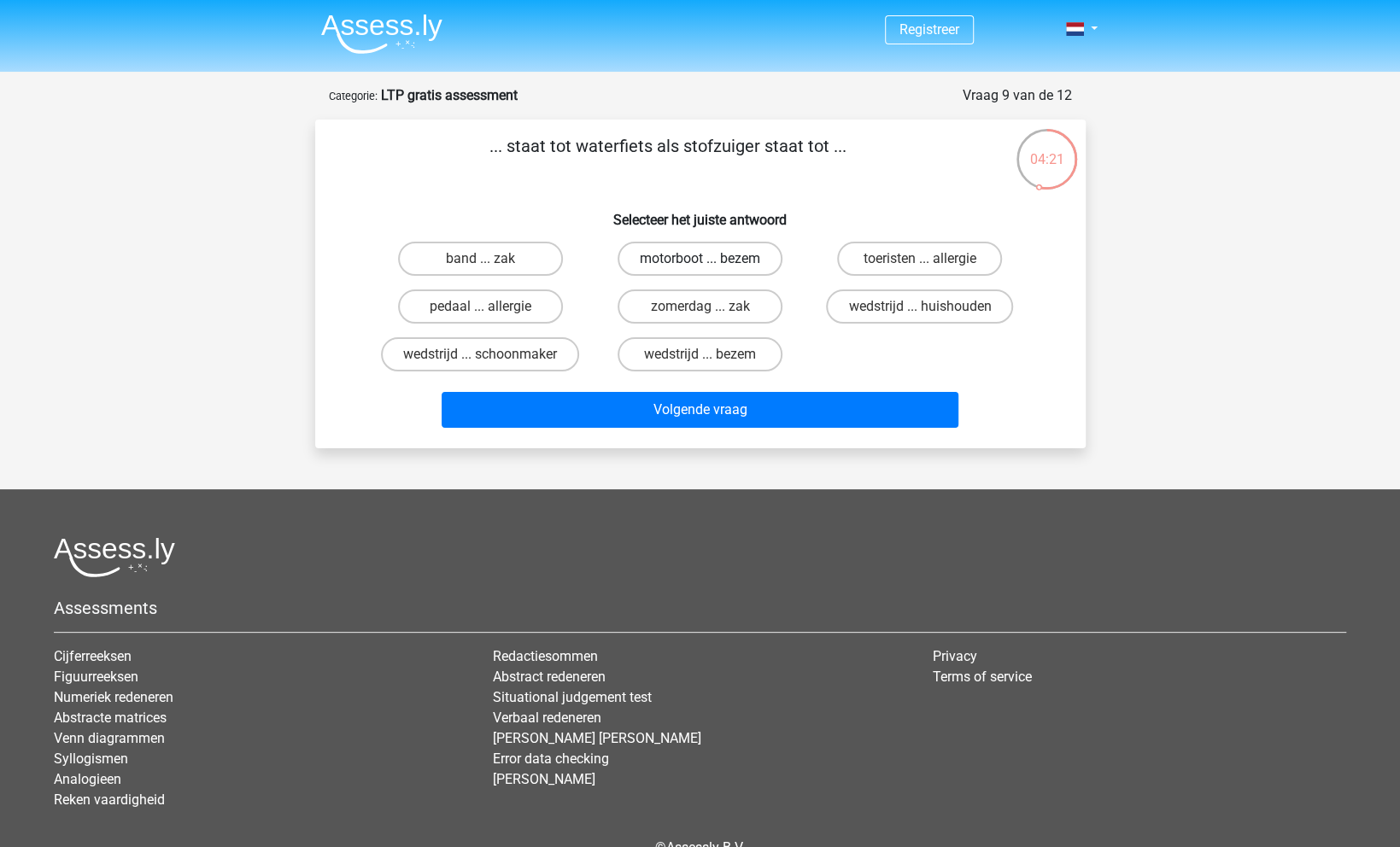
click at [756, 257] on label "motorboot ... bezem" at bounding box center [700, 258] width 165 height 34
click at [710, 258] on input "motorboot ... bezem" at bounding box center [704, 263] width 11 height 11
radio input "true"
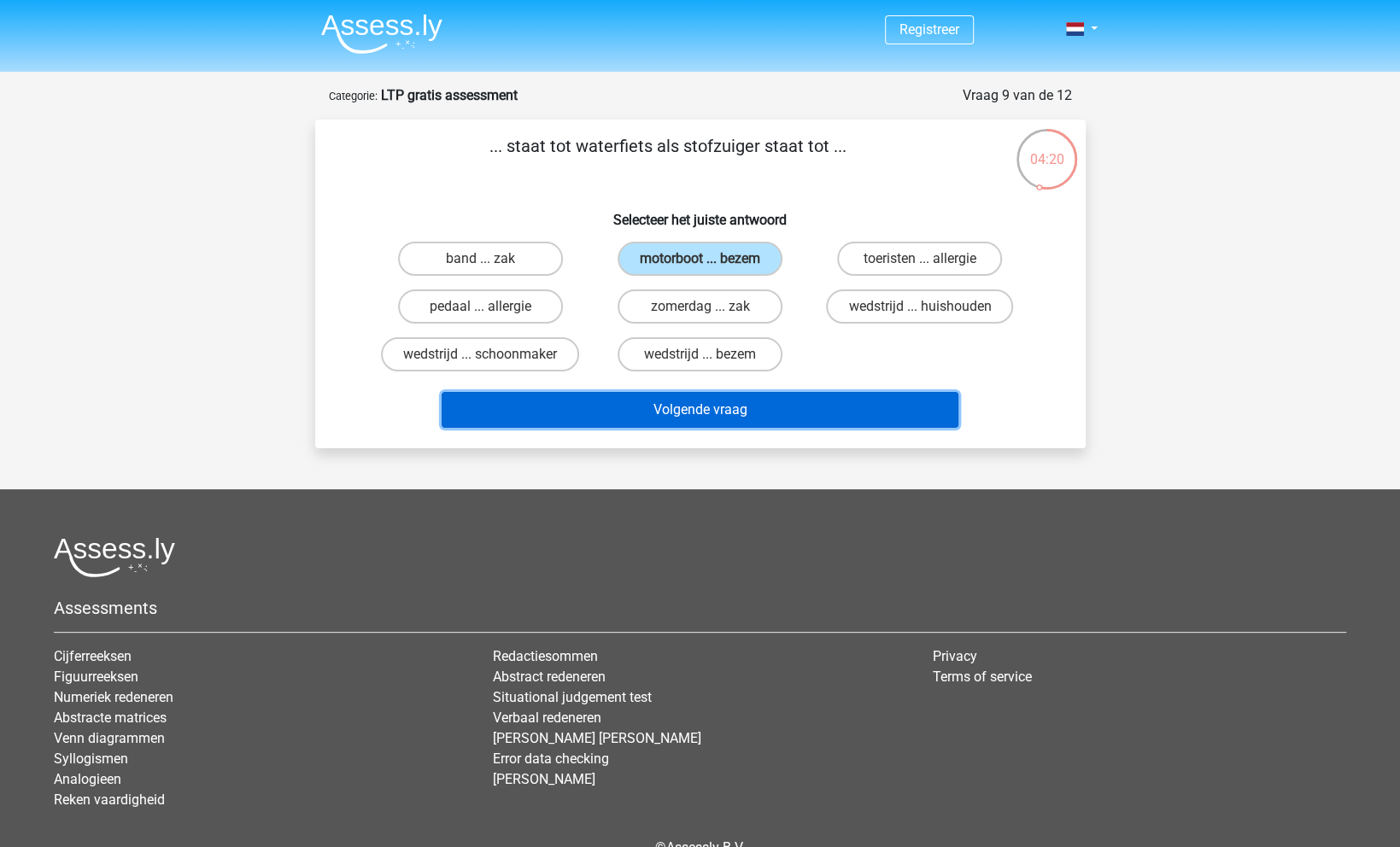
drag, startPoint x: 807, startPoint y: 402, endPoint x: 822, endPoint y: 412, distance: 18.0
click at [807, 402] on button "Volgende vraag" at bounding box center [700, 410] width 517 height 36
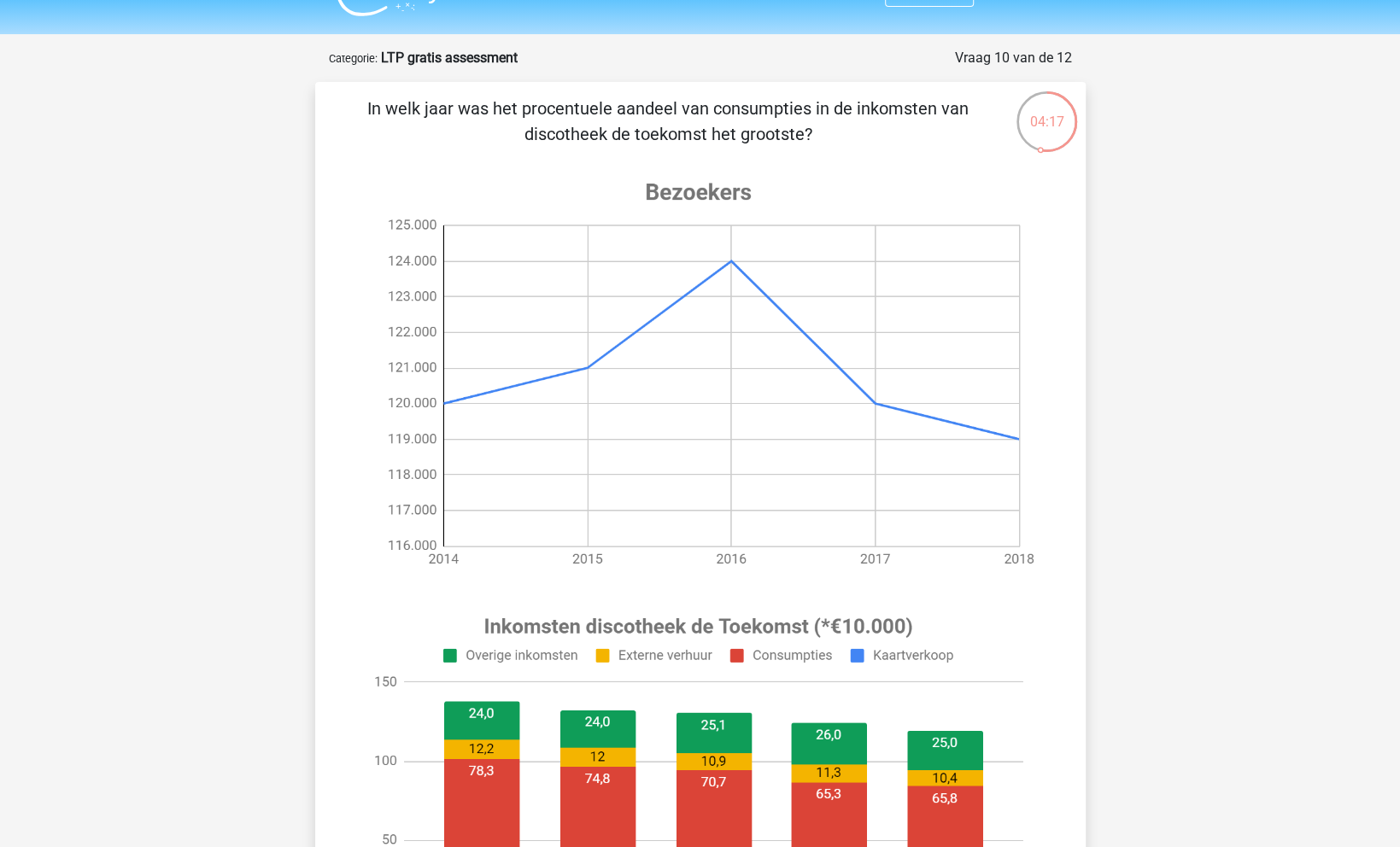
scroll to position [44, 0]
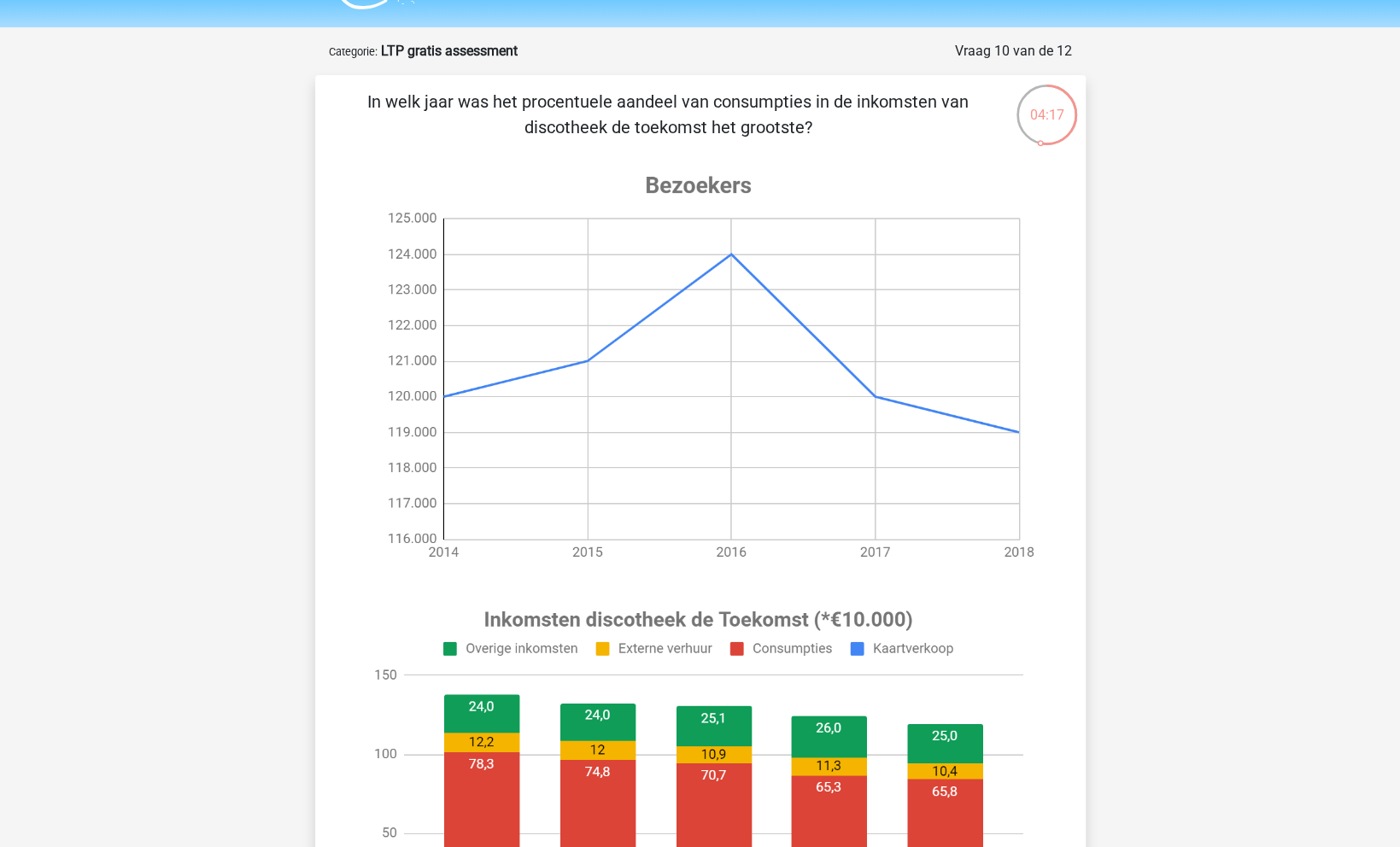
drag, startPoint x: 1396, startPoint y: 839, endPoint x: 1411, endPoint y: 864, distance: 29.2
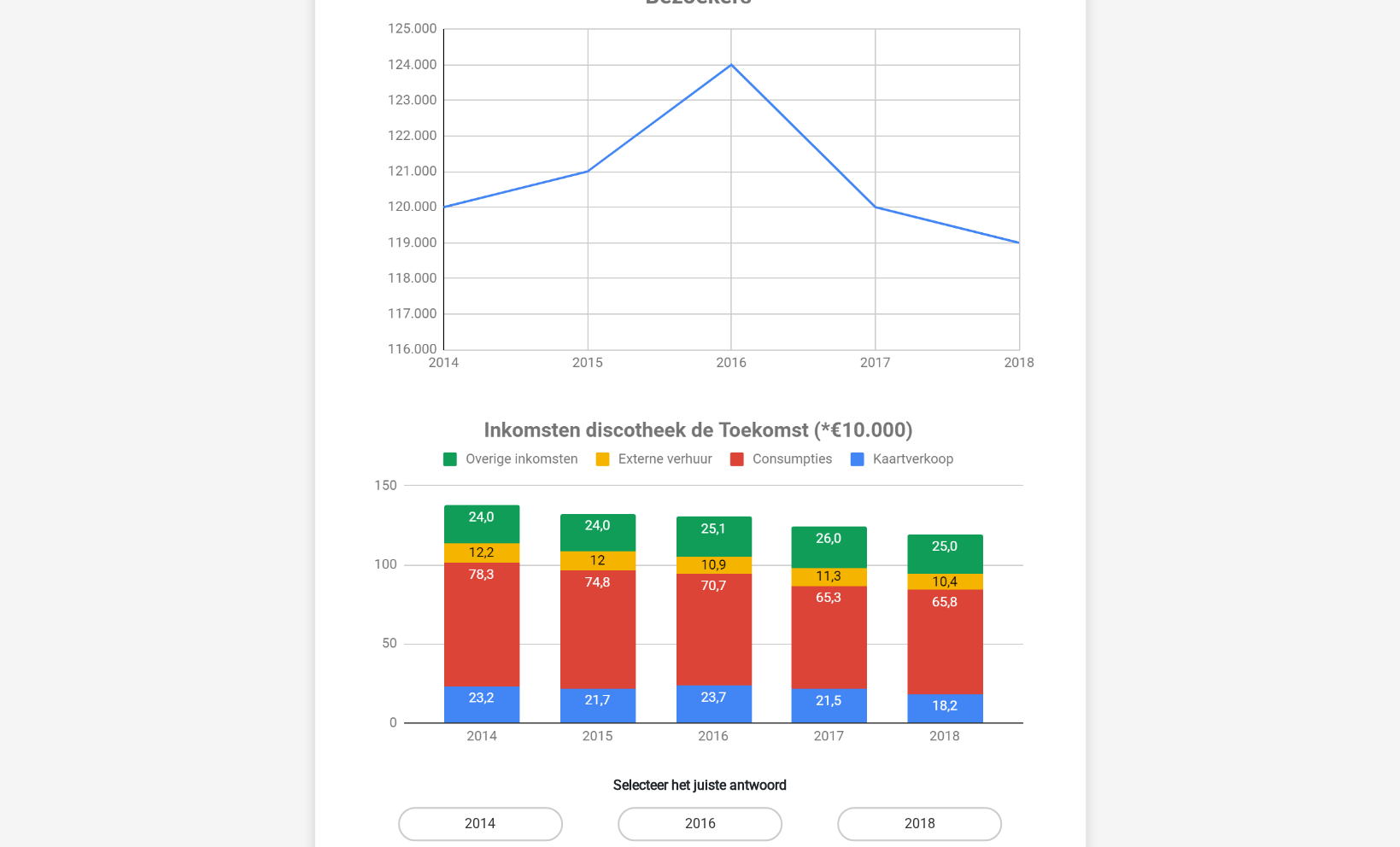
scroll to position [266, 0]
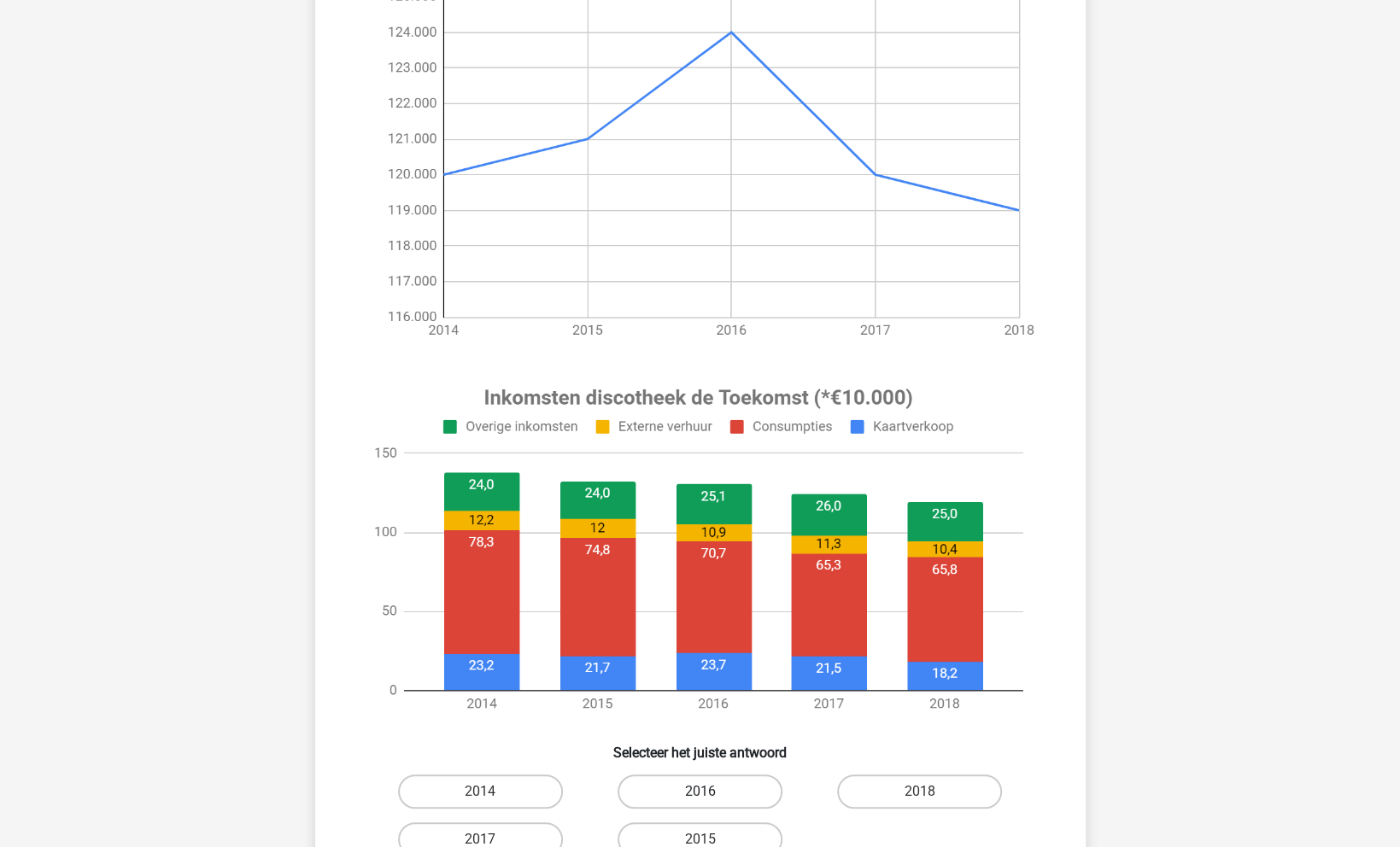
click at [711, 805] on label "2016" at bounding box center [700, 791] width 165 height 34
click at [710, 802] on input "2016" at bounding box center [704, 796] width 11 height 11
radio input "true"
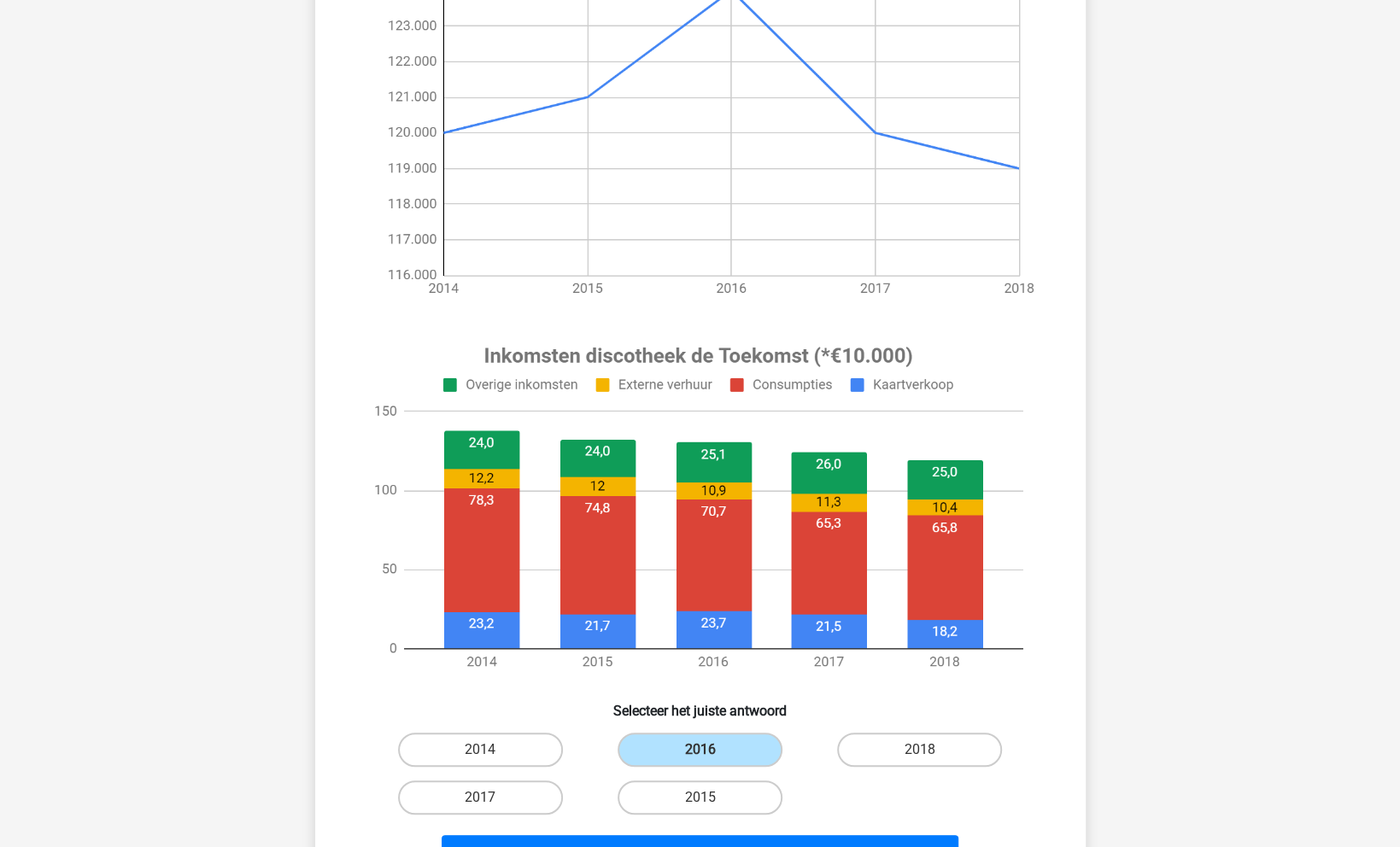
scroll to position [355, 0]
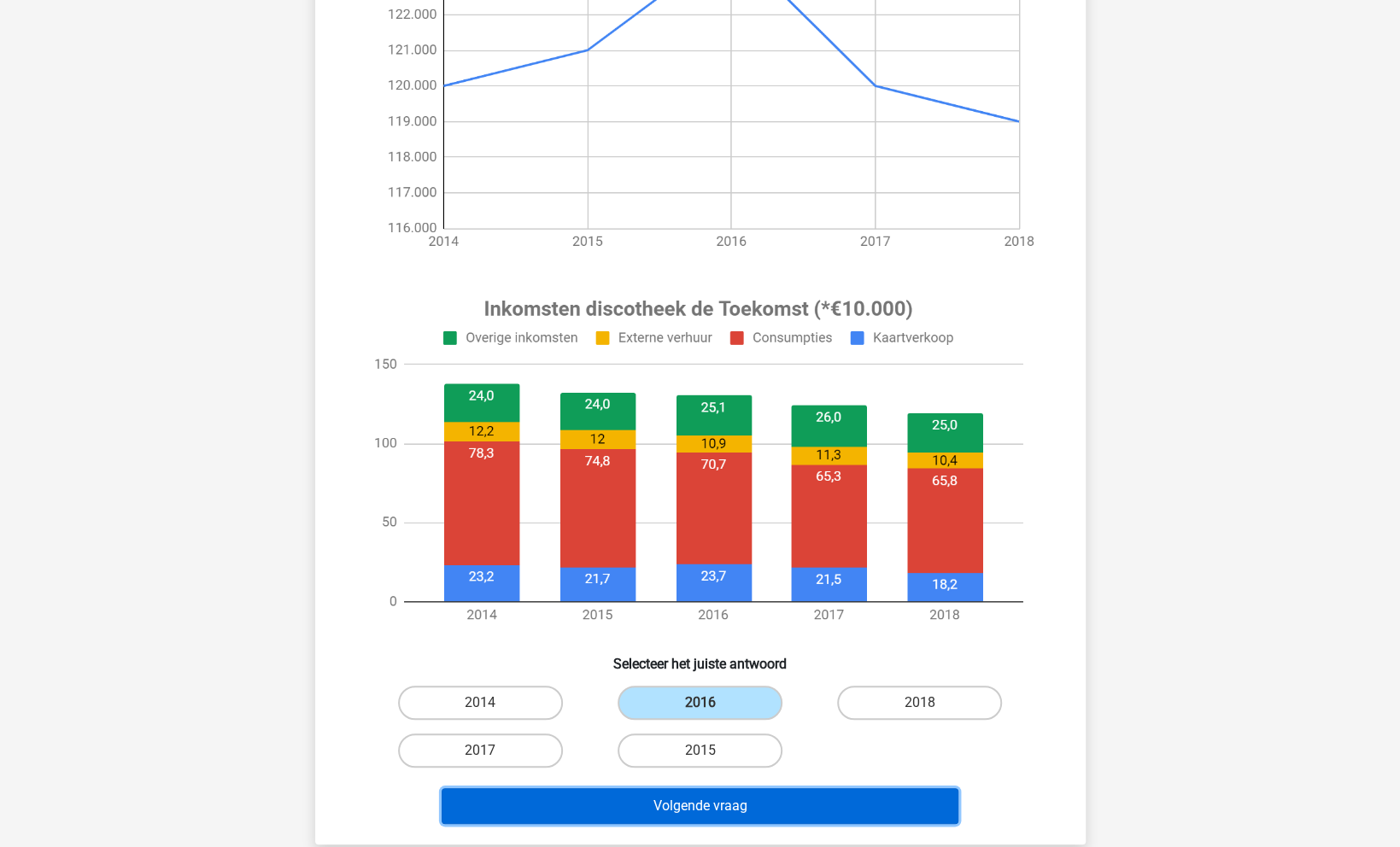
click at [764, 801] on button "Volgende vraag" at bounding box center [700, 806] width 517 height 36
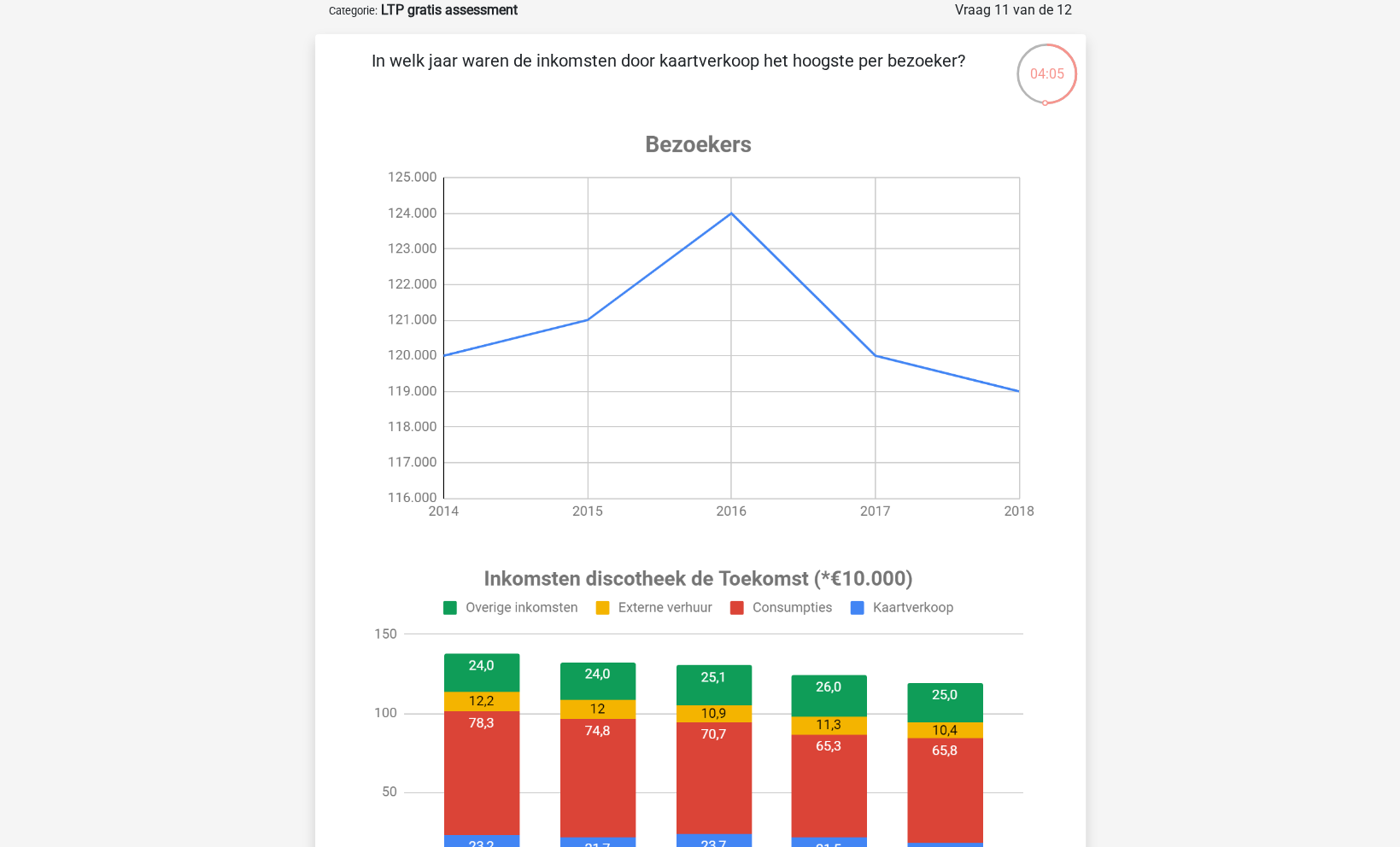
scroll to position [530, 0]
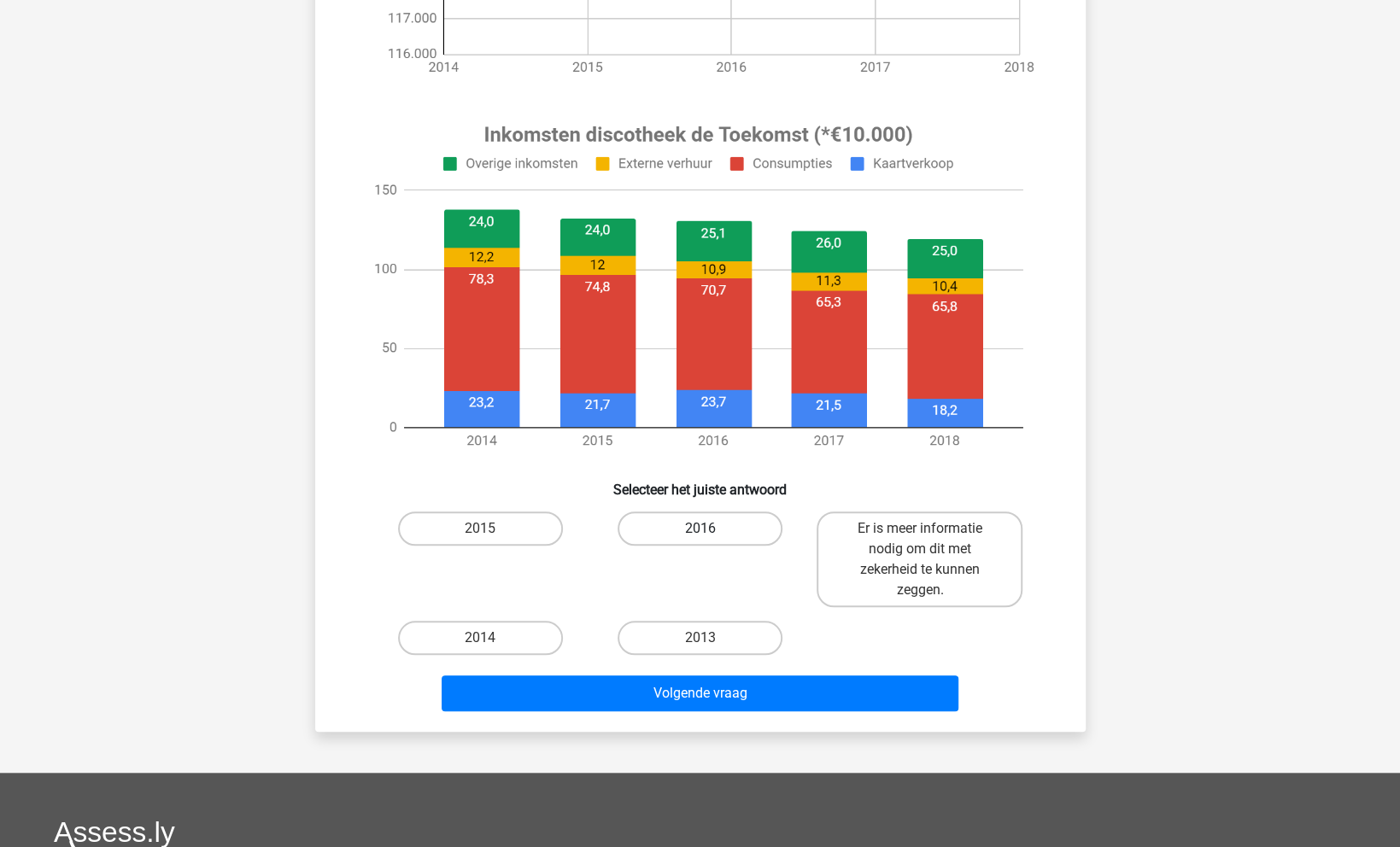
click at [759, 524] on label "2016" at bounding box center [700, 529] width 165 height 34
click at [710, 529] on input "2016" at bounding box center [704, 534] width 11 height 11
radio input "true"
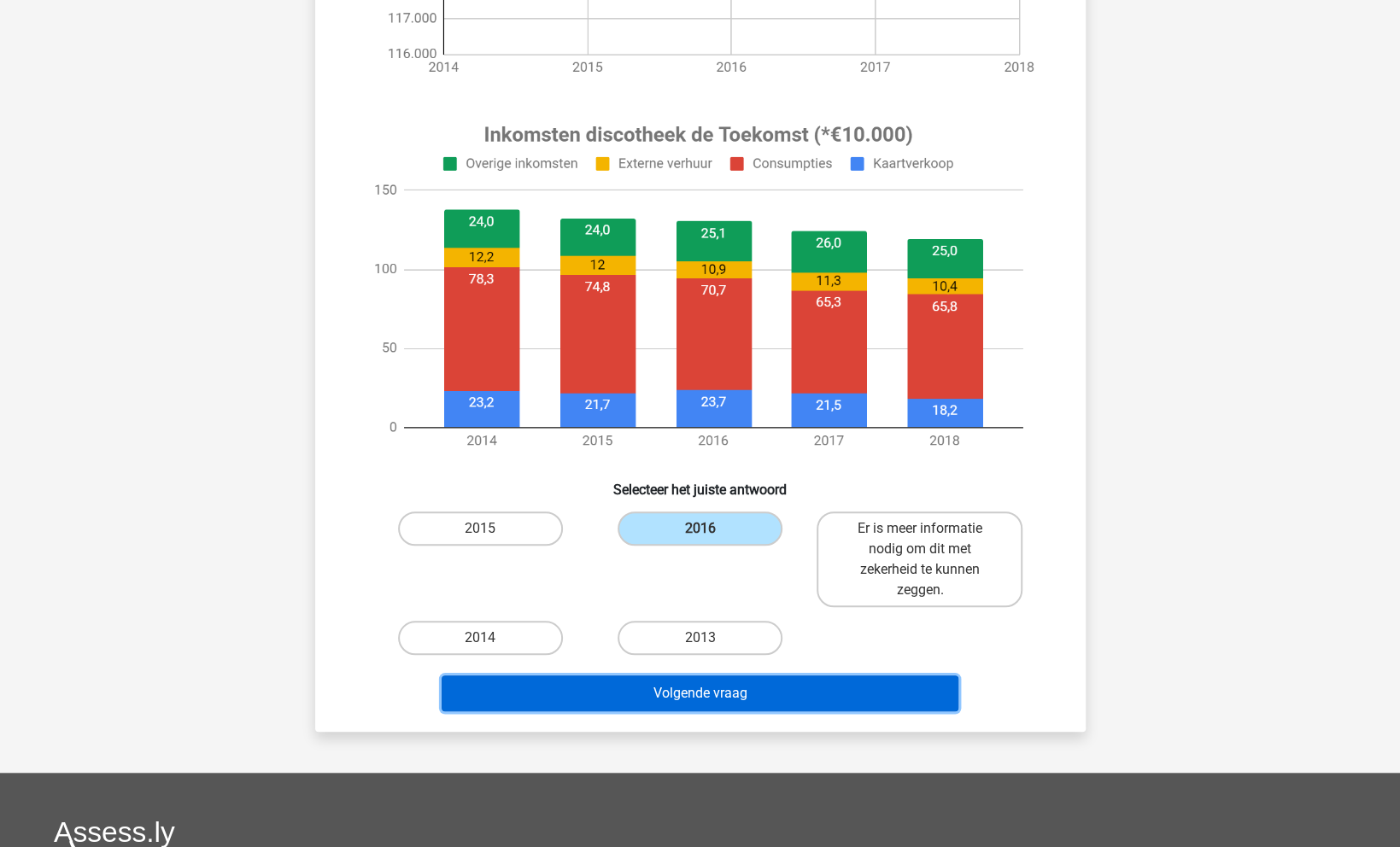
click at [784, 693] on button "Volgende vraag" at bounding box center [700, 693] width 517 height 36
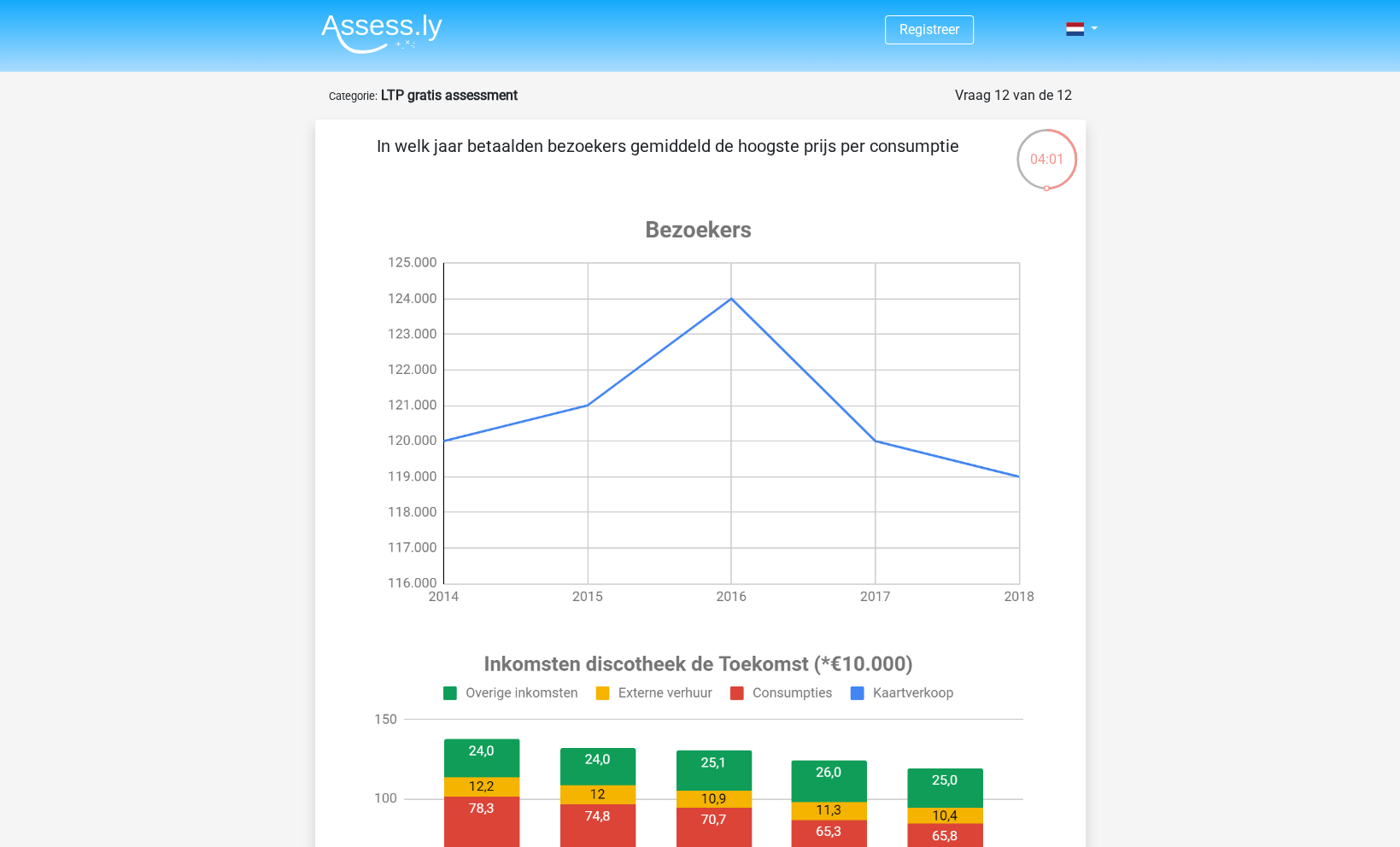
scroll to position [533, 0]
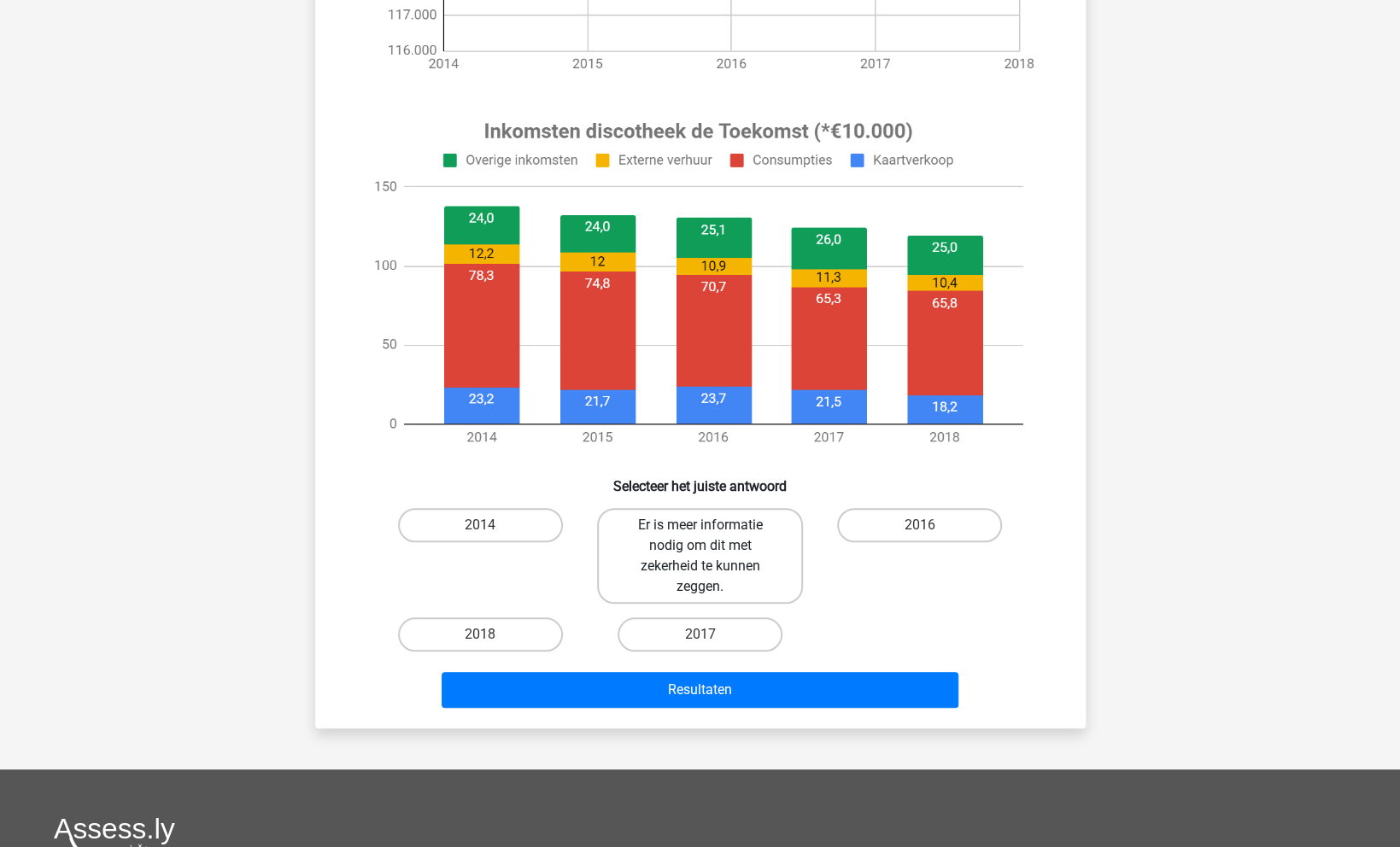
click at [665, 545] on label "Er is meer informatie nodig om dit met zekerheid te kunnen zeggen." at bounding box center [700, 556] width 206 height 96
click at [700, 536] on input "Er is meer informatie nodig om dit met zekerheid te kunnen zeggen." at bounding box center [704, 530] width 11 height 11
radio input "true"
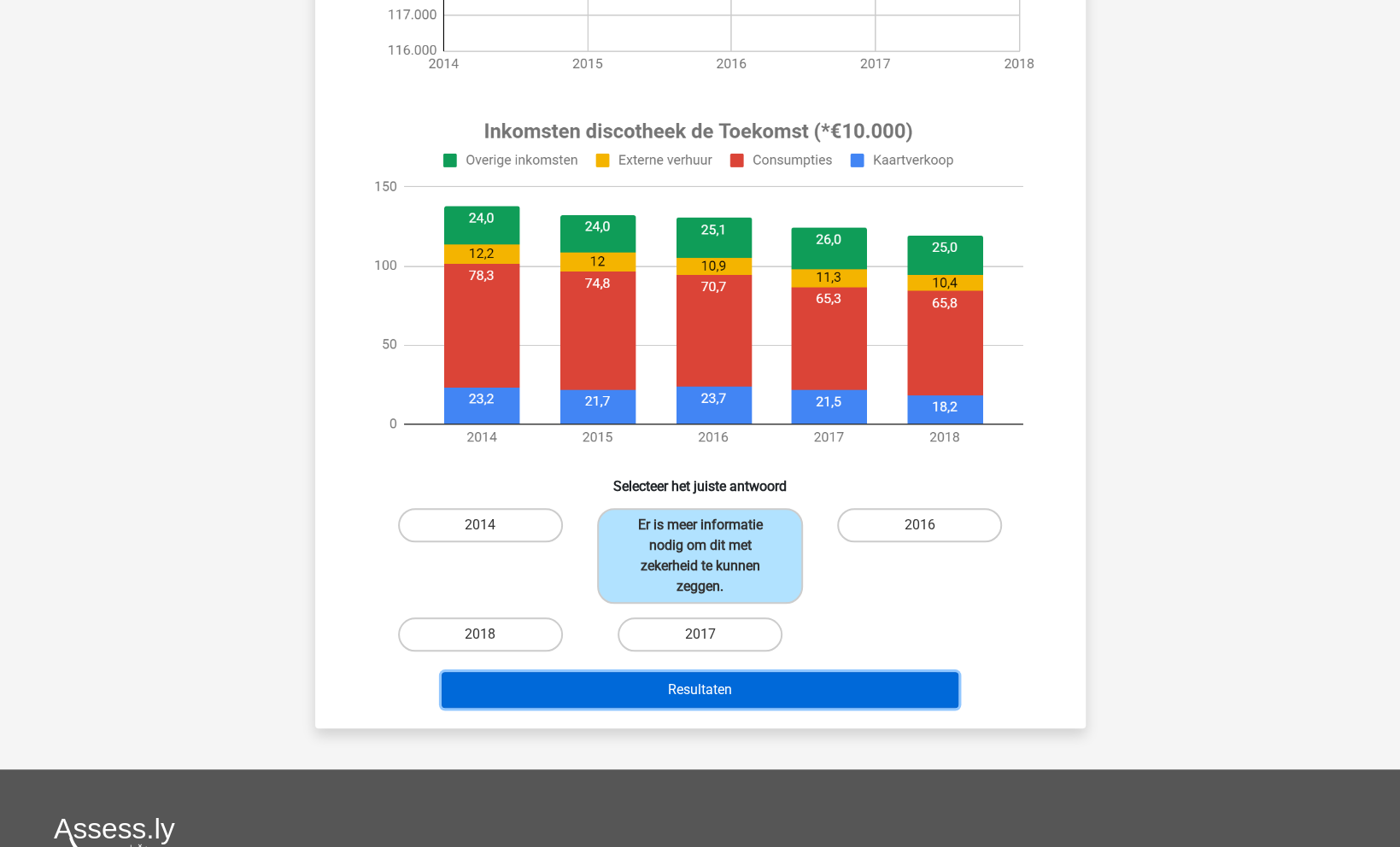
click at [810, 702] on button "Resultaten" at bounding box center [700, 689] width 517 height 36
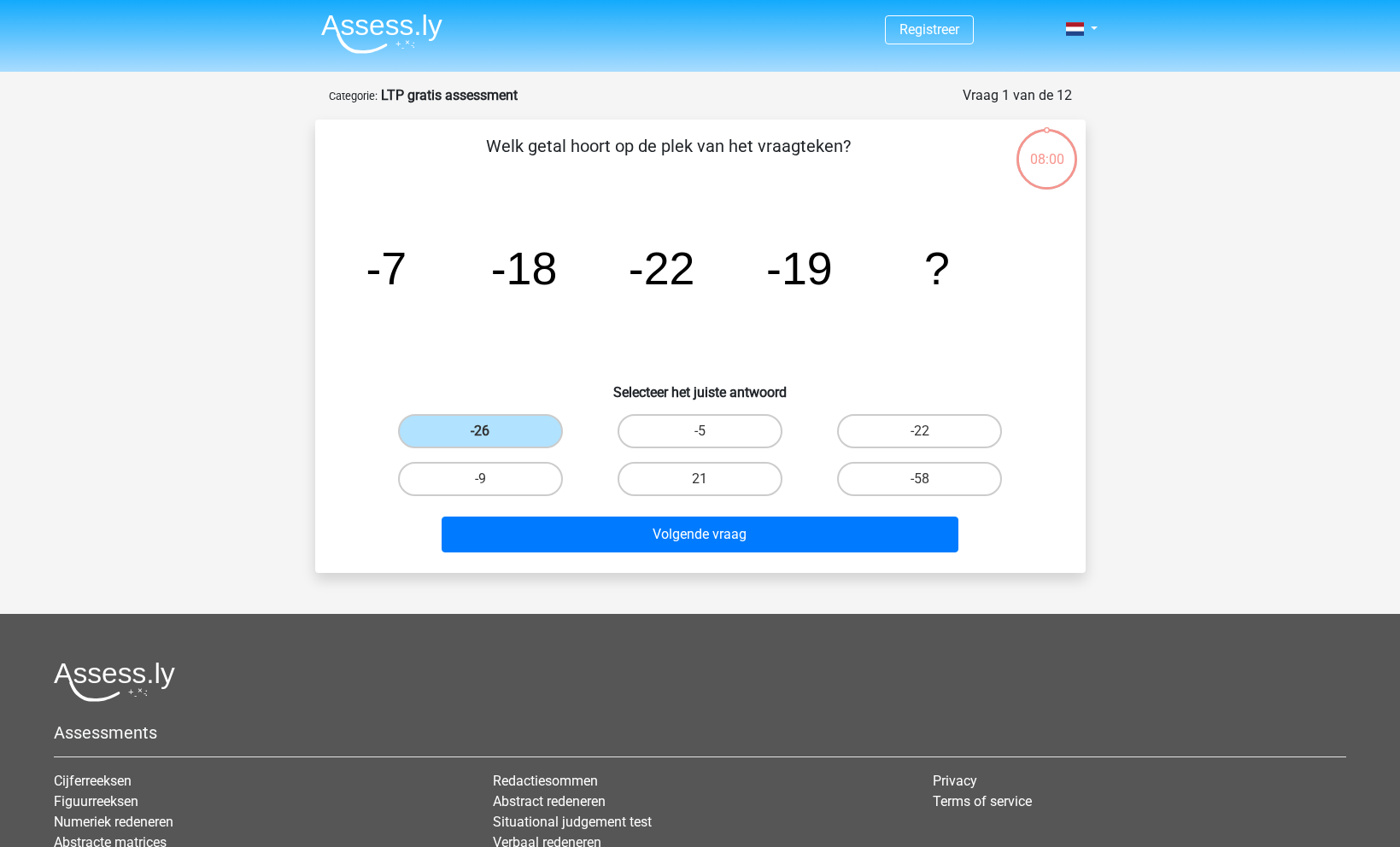
scroll to position [216, 0]
